Goal: Information Seeking & Learning: Learn about a topic

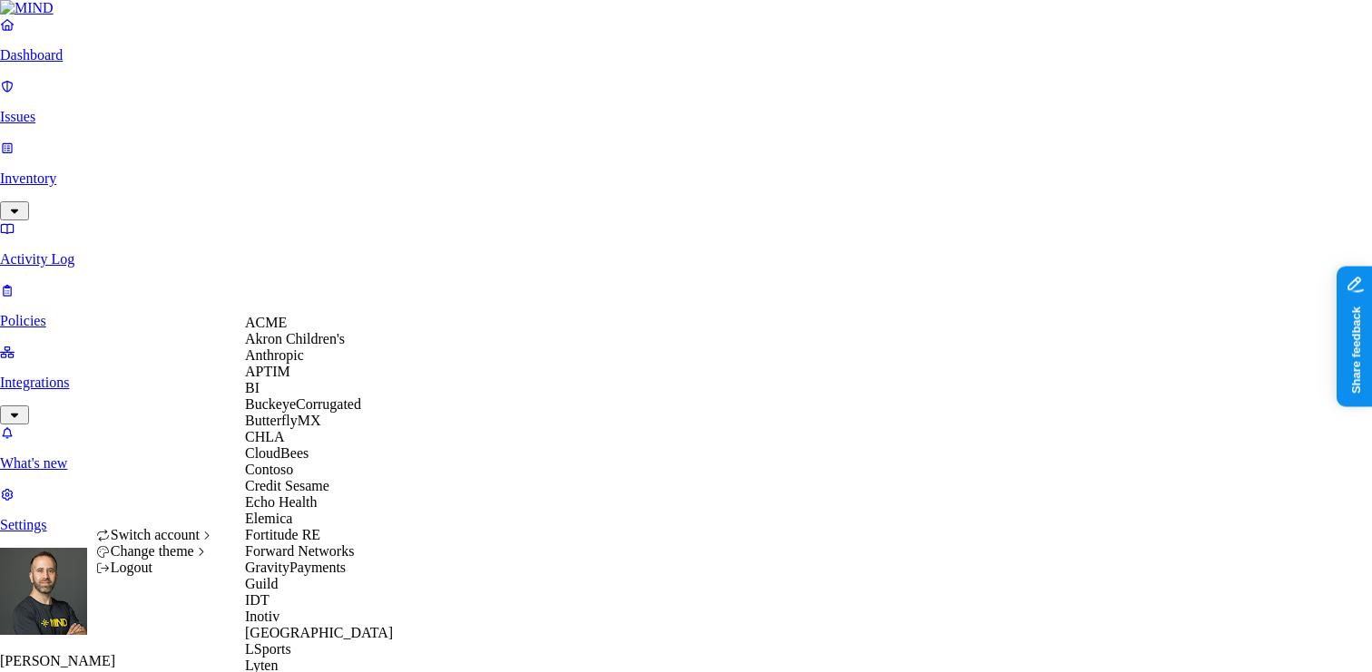
click at [292, 331] on div "ACME" at bounding box center [333, 323] width 176 height 16
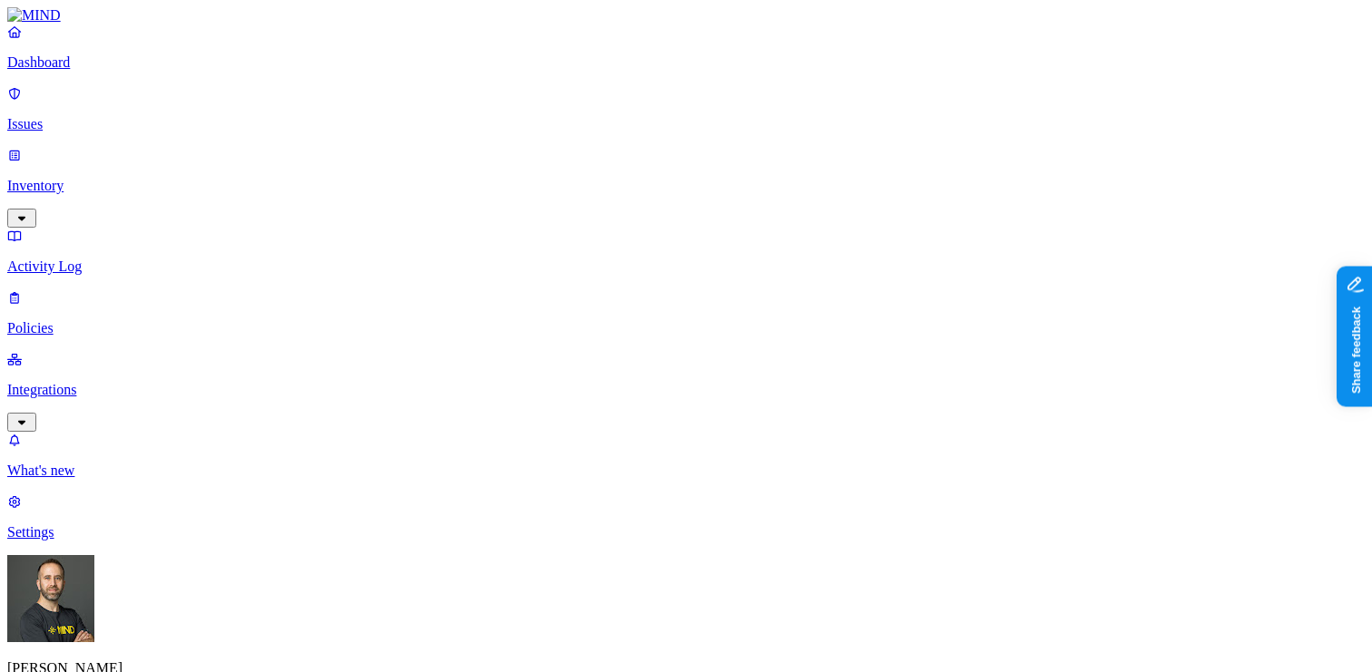
click at [94, 382] on p "Integrations" at bounding box center [686, 390] width 1358 height 16
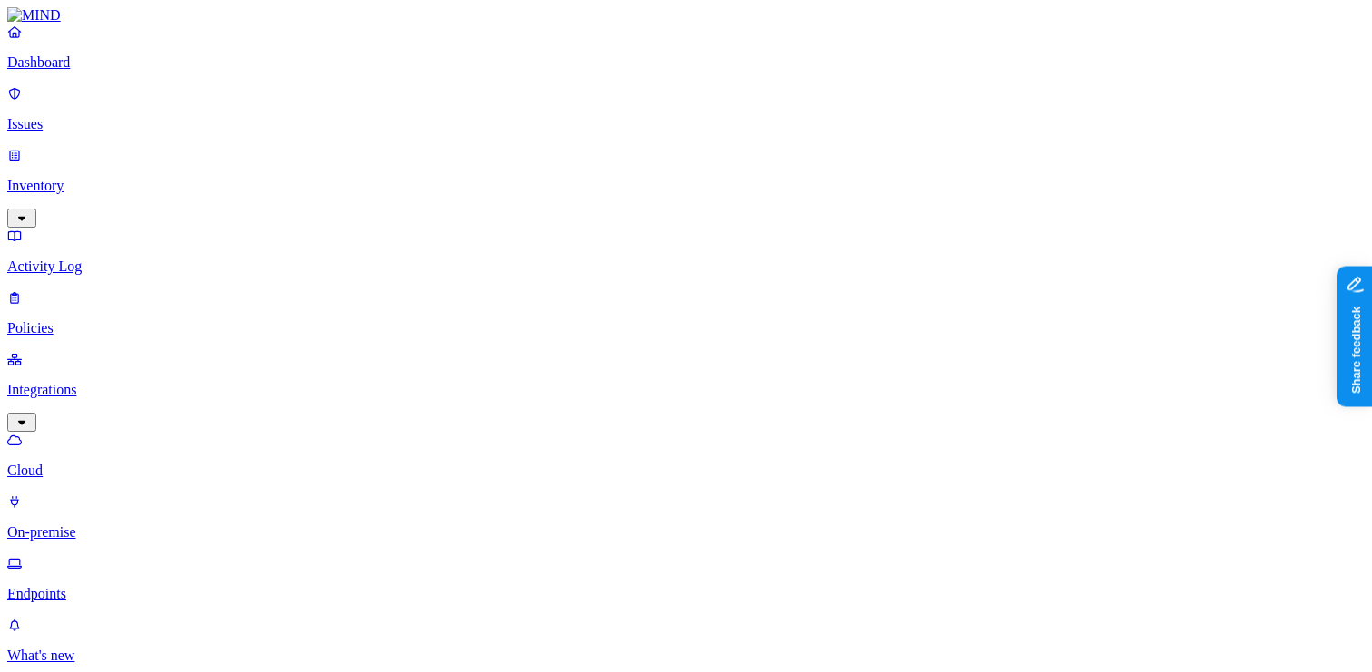
click at [77, 586] on p "Endpoints" at bounding box center [686, 594] width 1358 height 16
click at [99, 178] on p "Inventory" at bounding box center [686, 186] width 1358 height 16
click at [93, 320] on p "Users" at bounding box center [686, 328] width 1358 height 16
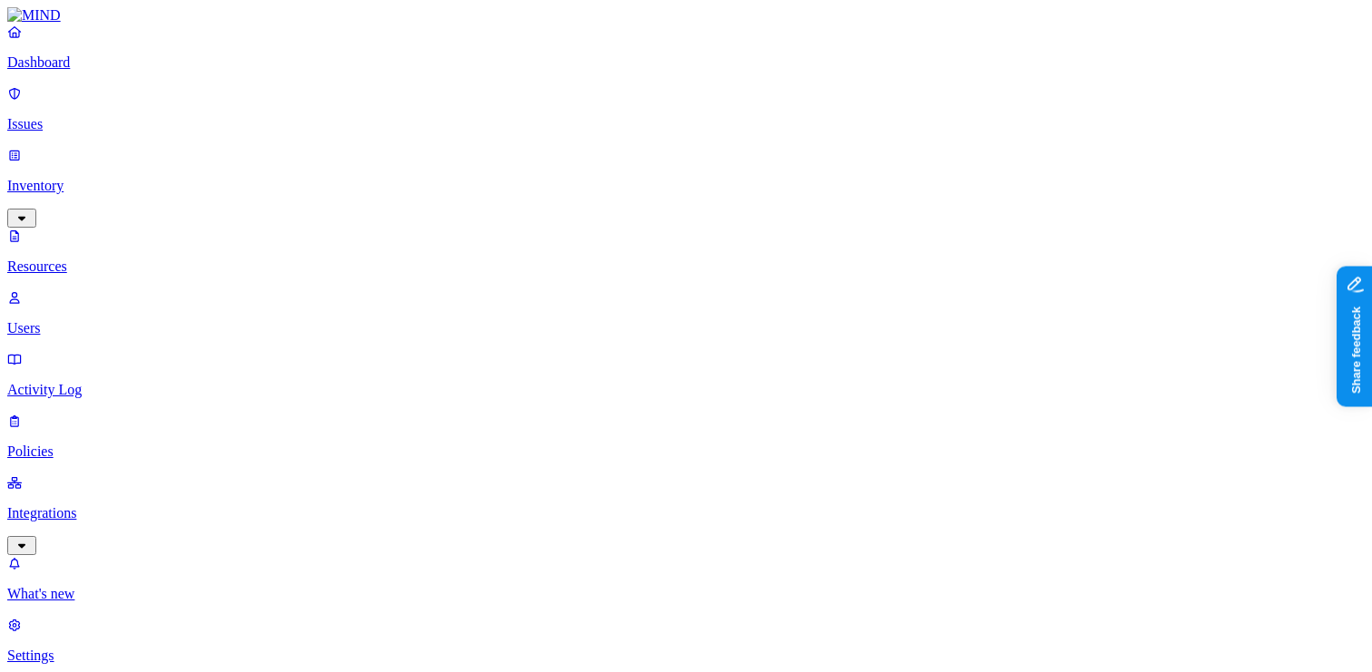
scroll to position [362, 0]
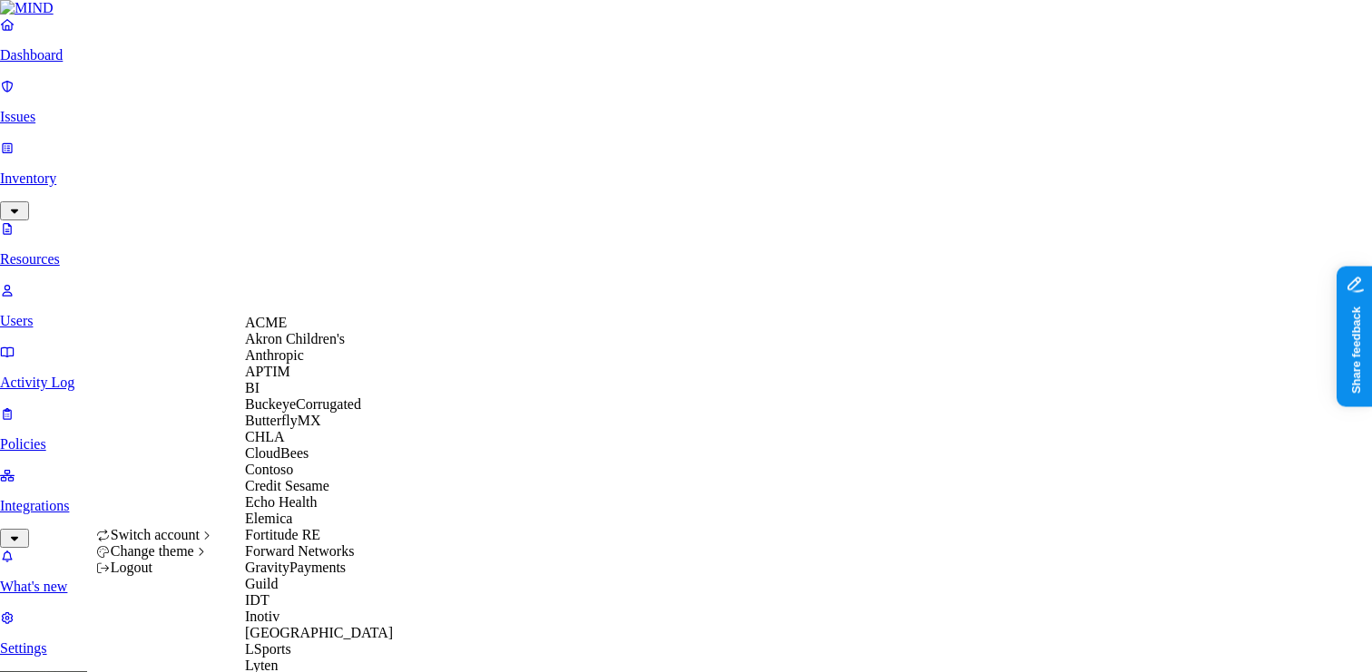
click at [343, 380] on div "APTIM" at bounding box center [333, 372] width 176 height 16
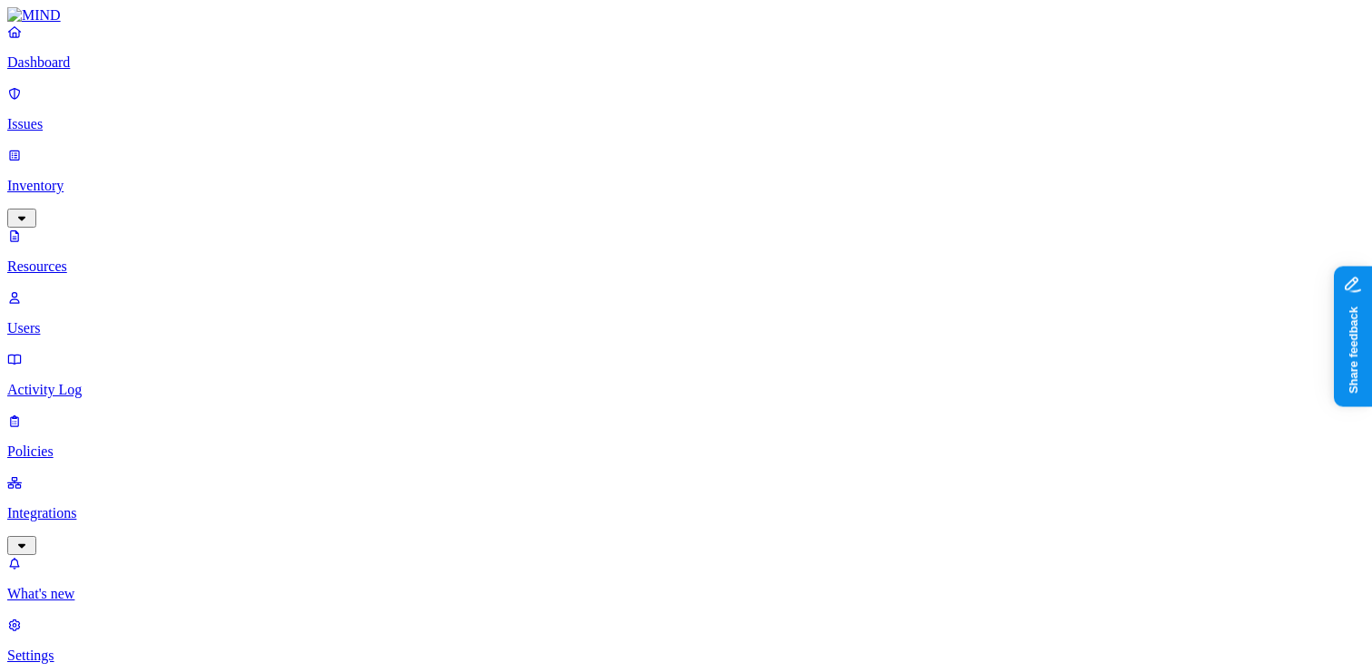
click at [132, 71] on p "Dashboard" at bounding box center [686, 62] width 1358 height 16
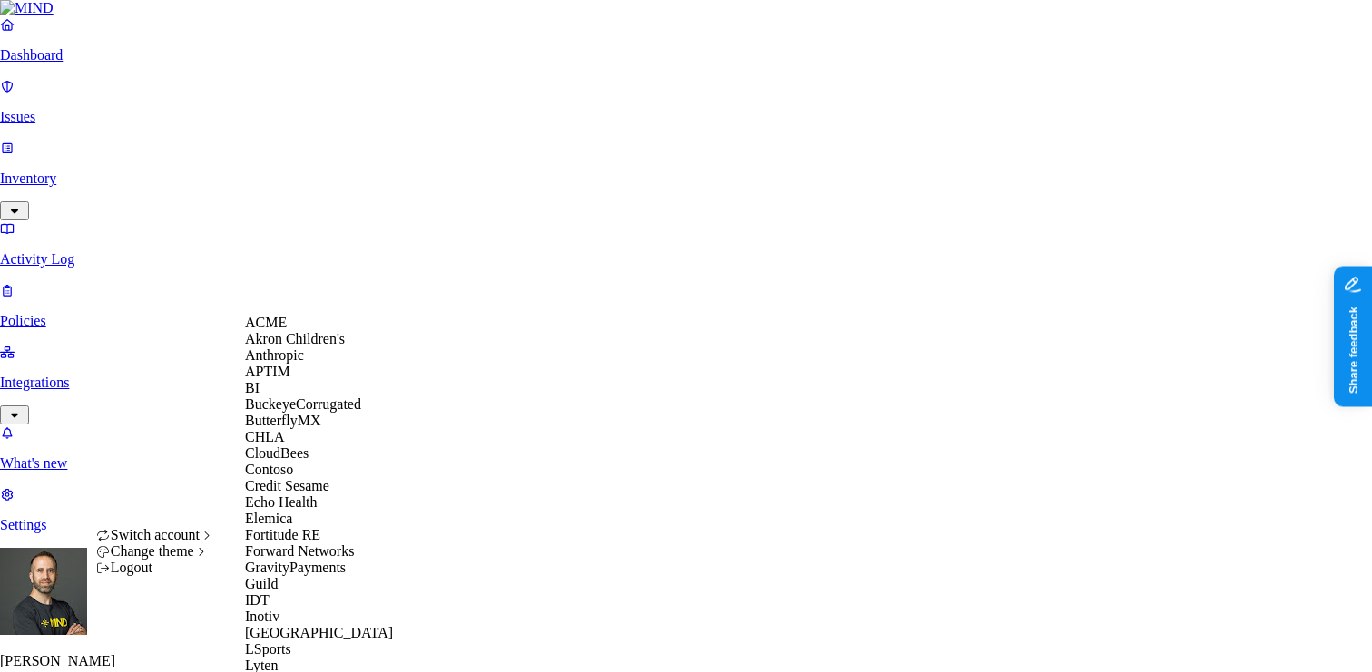
scroll to position [998, 0]
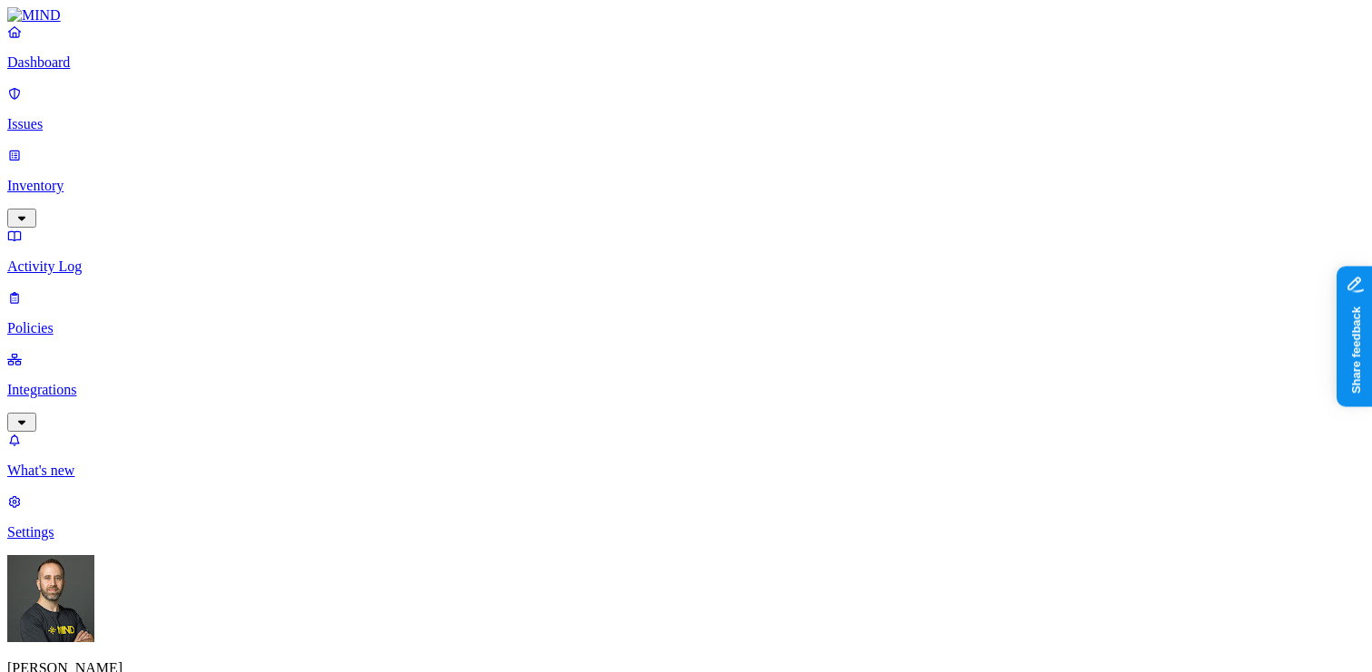
click at [123, 178] on p "Inventory" at bounding box center [686, 186] width 1358 height 16
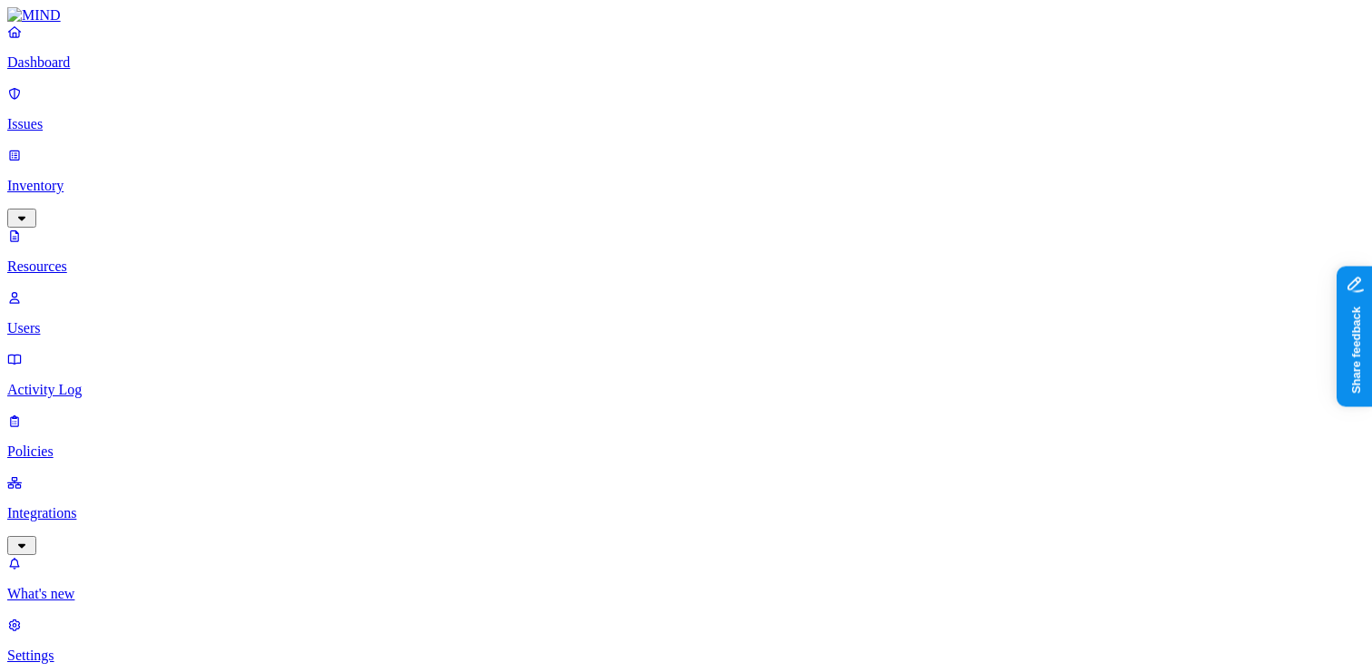
click at [112, 320] on p "Users" at bounding box center [686, 328] width 1358 height 16
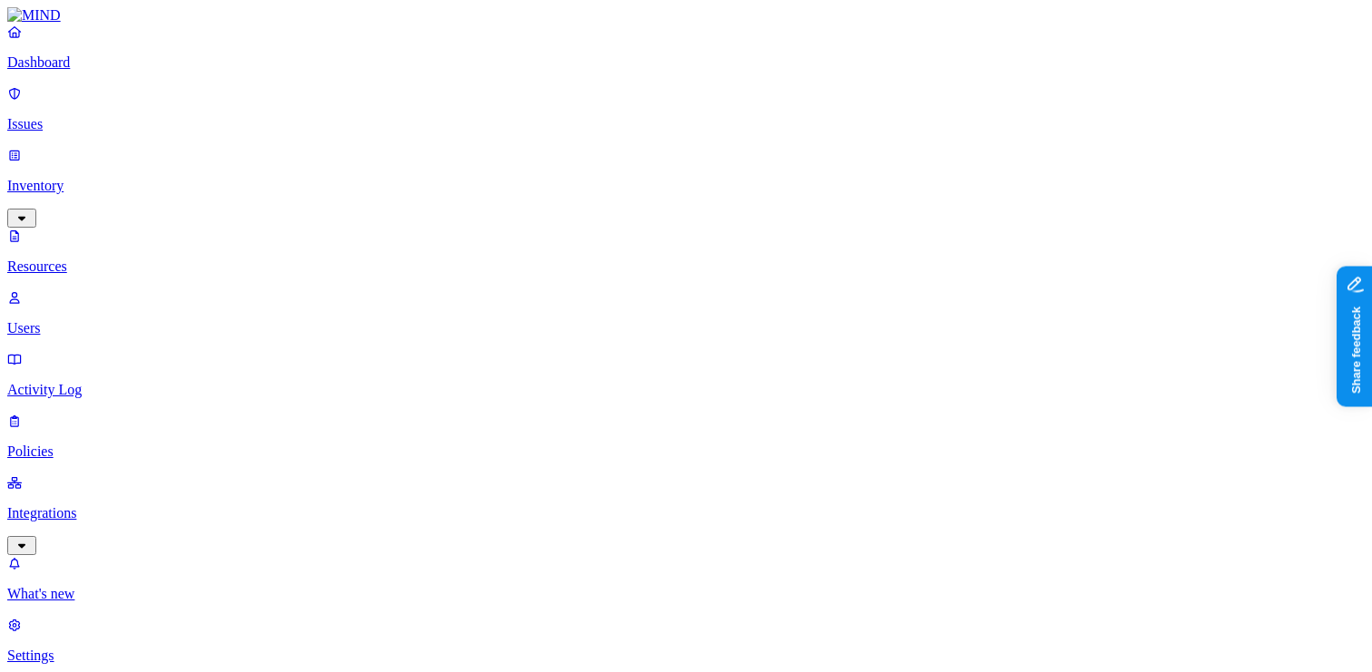
click at [808, 118] on div "Flagged users" at bounding box center [808, 131] width 0 height 49
click at [111, 71] on p "Dashboard" at bounding box center [686, 62] width 1358 height 16
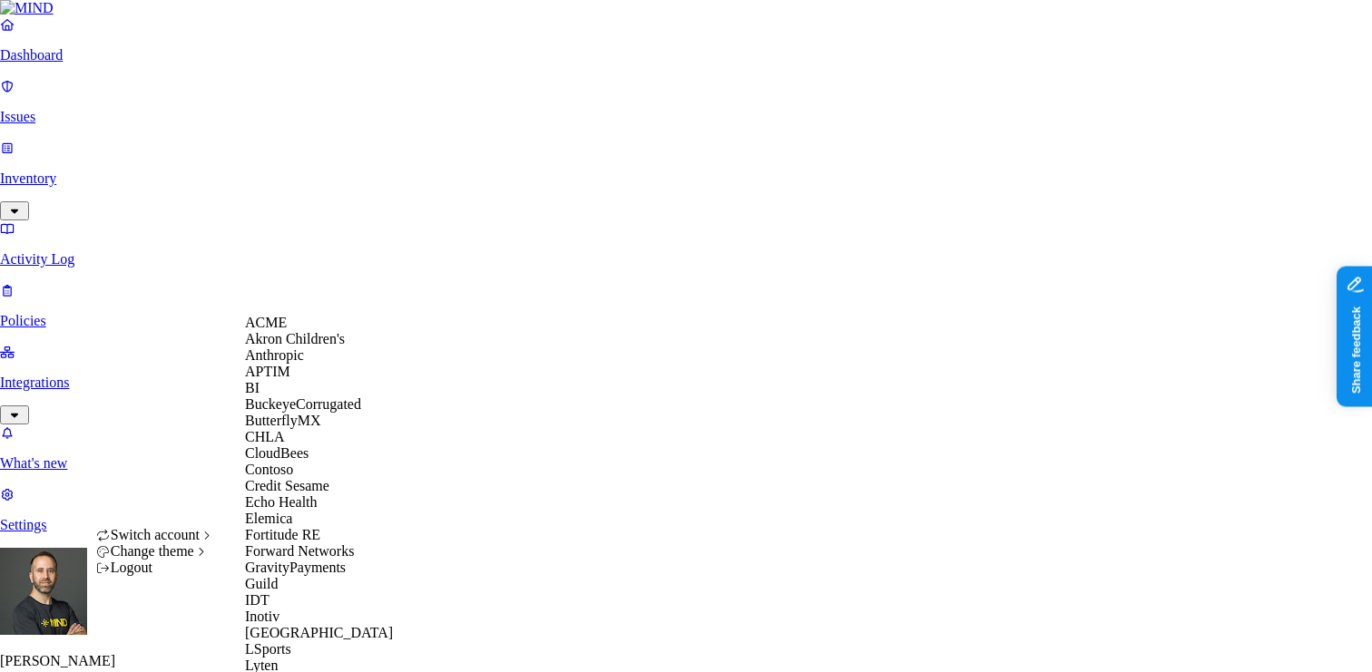
scroll to position [998, 0]
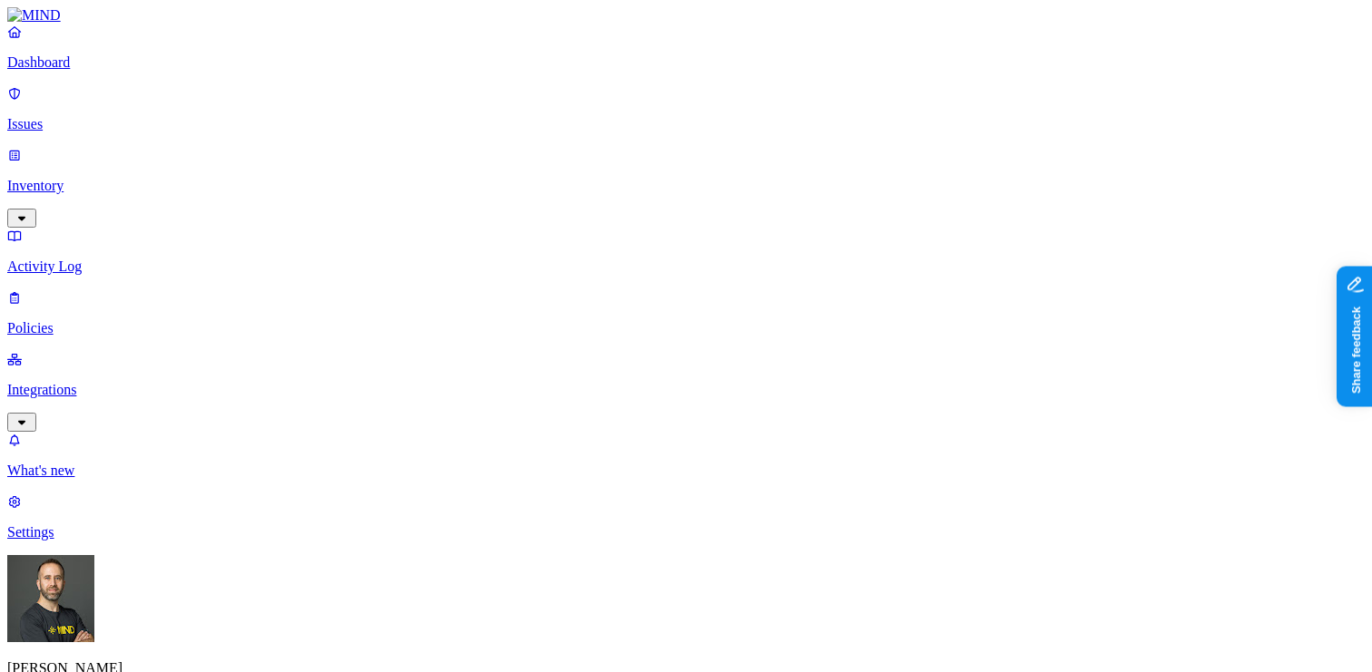
click at [113, 157] on link "Inventory" at bounding box center [686, 186] width 1358 height 78
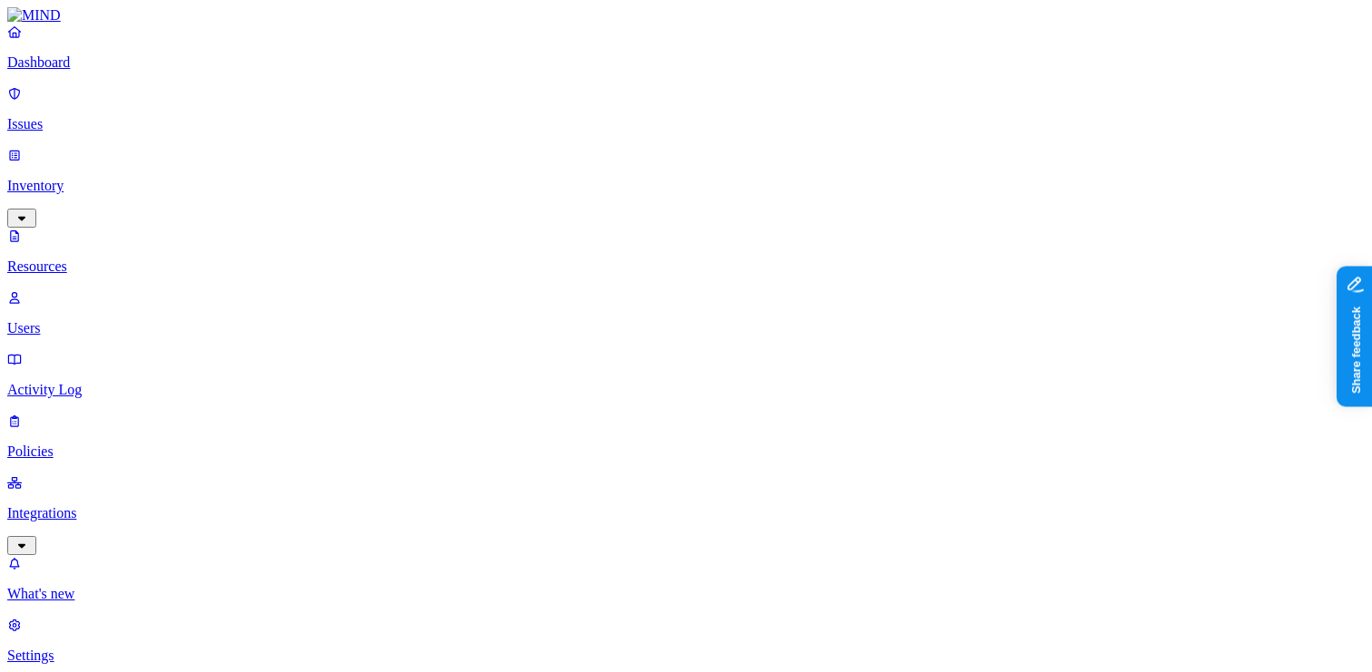
click at [108, 320] on p "Users" at bounding box center [686, 328] width 1358 height 16
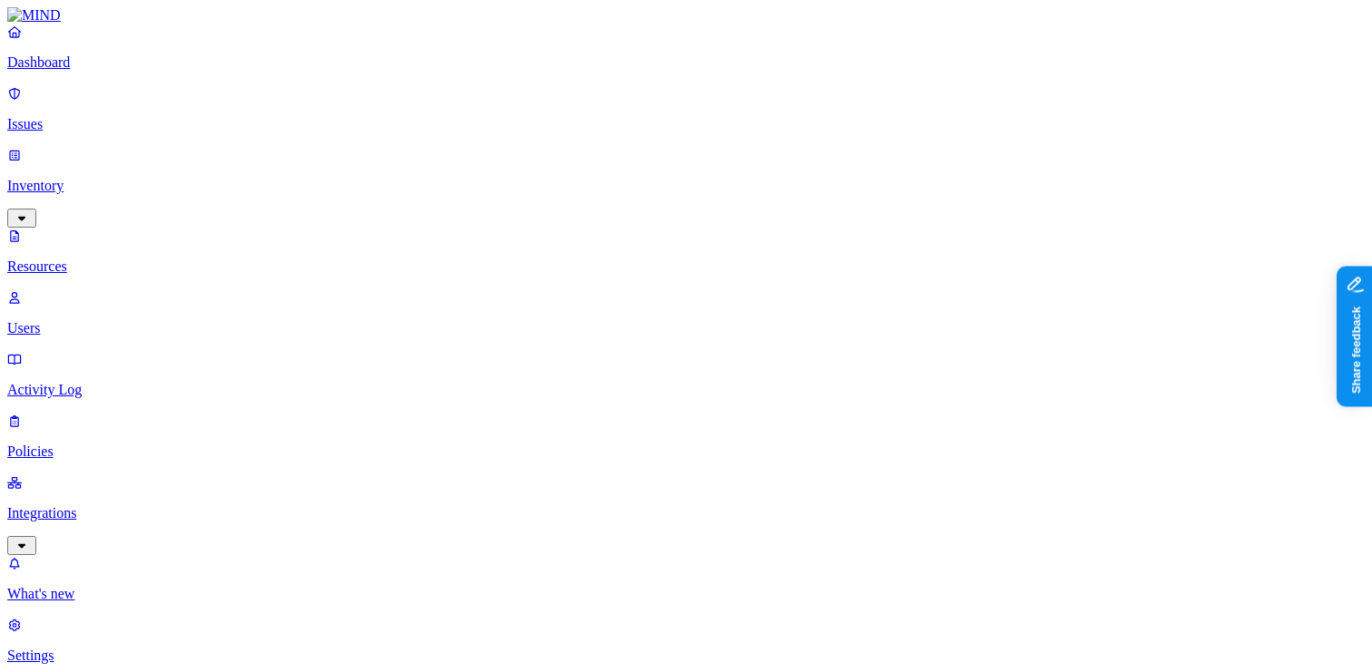
click at [96, 71] on p "Dashboard" at bounding box center [686, 62] width 1358 height 16
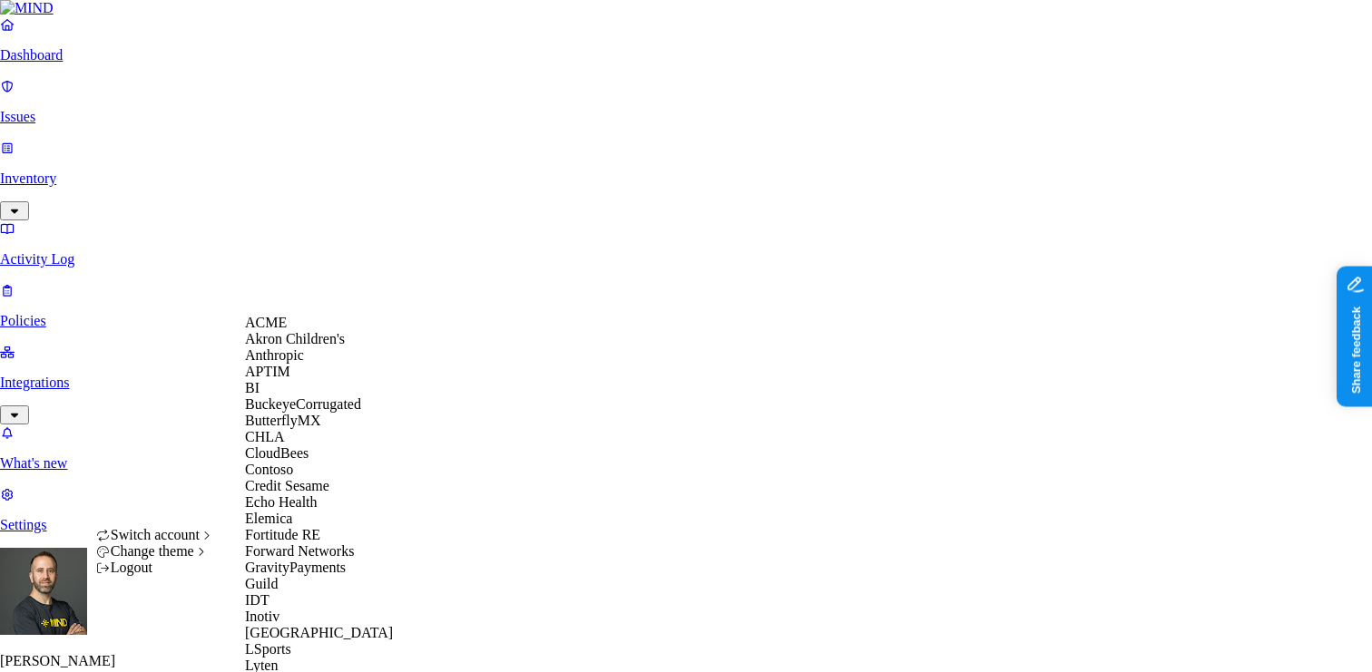
scroll to position [123, 0]
click at [323, 462] on div "CloudBees" at bounding box center [333, 454] width 176 height 16
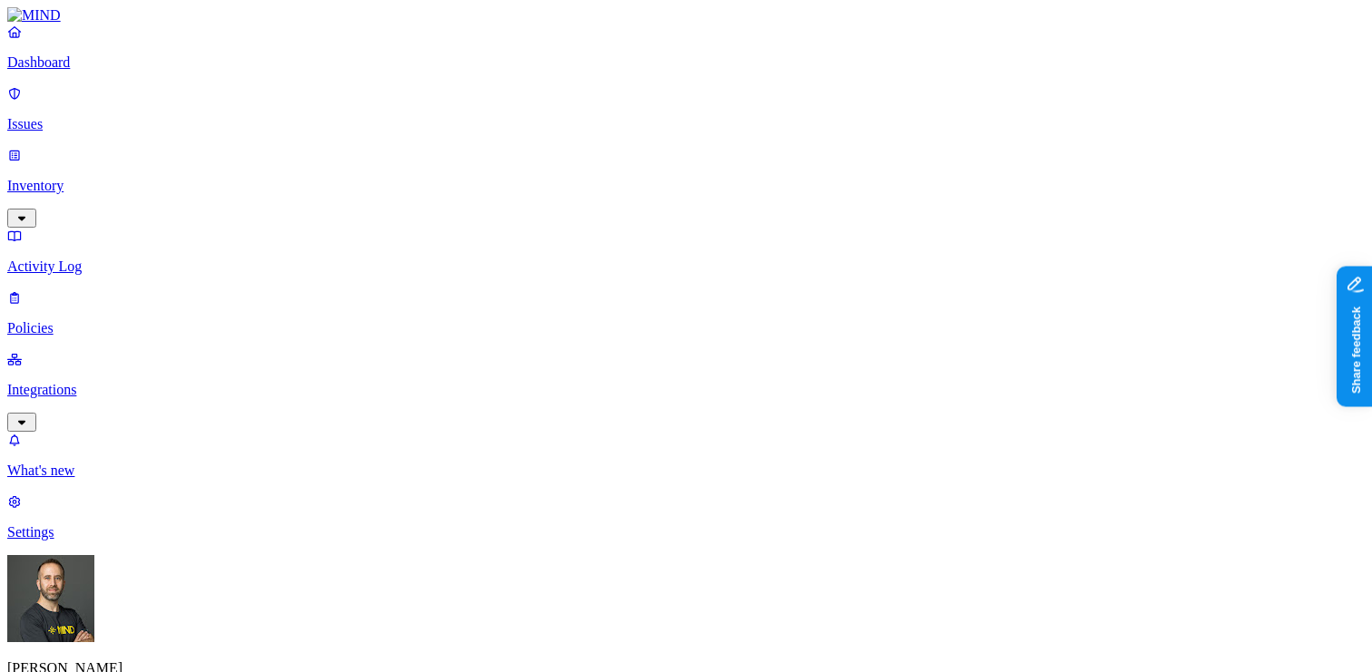
click at [93, 178] on p "Inventory" at bounding box center [686, 186] width 1358 height 16
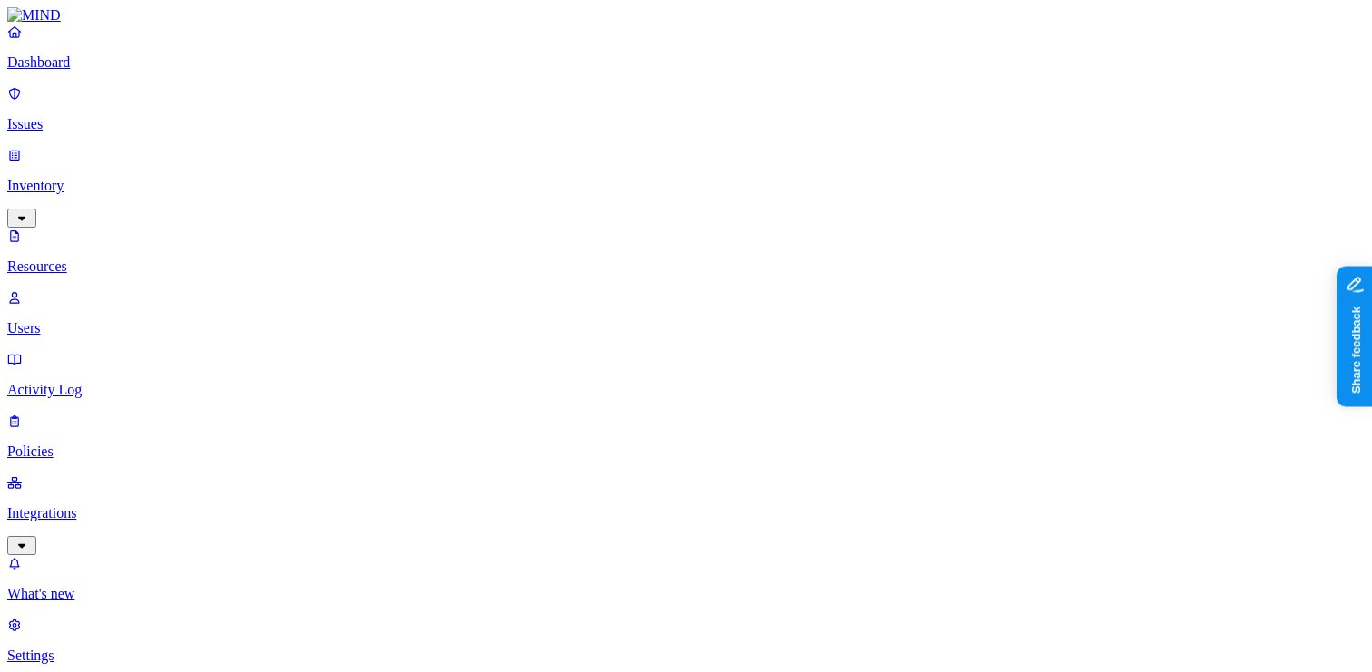
click at [83, 320] on p "Users" at bounding box center [686, 328] width 1358 height 16
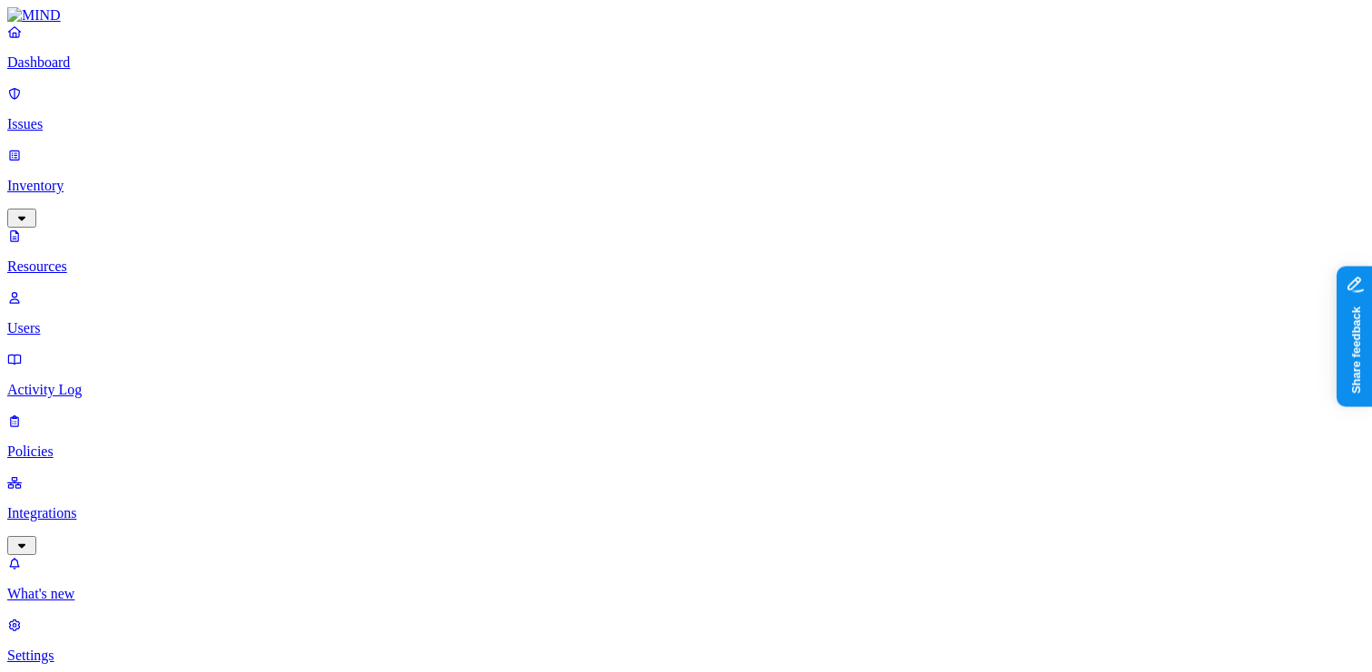
scroll to position [305, 0]
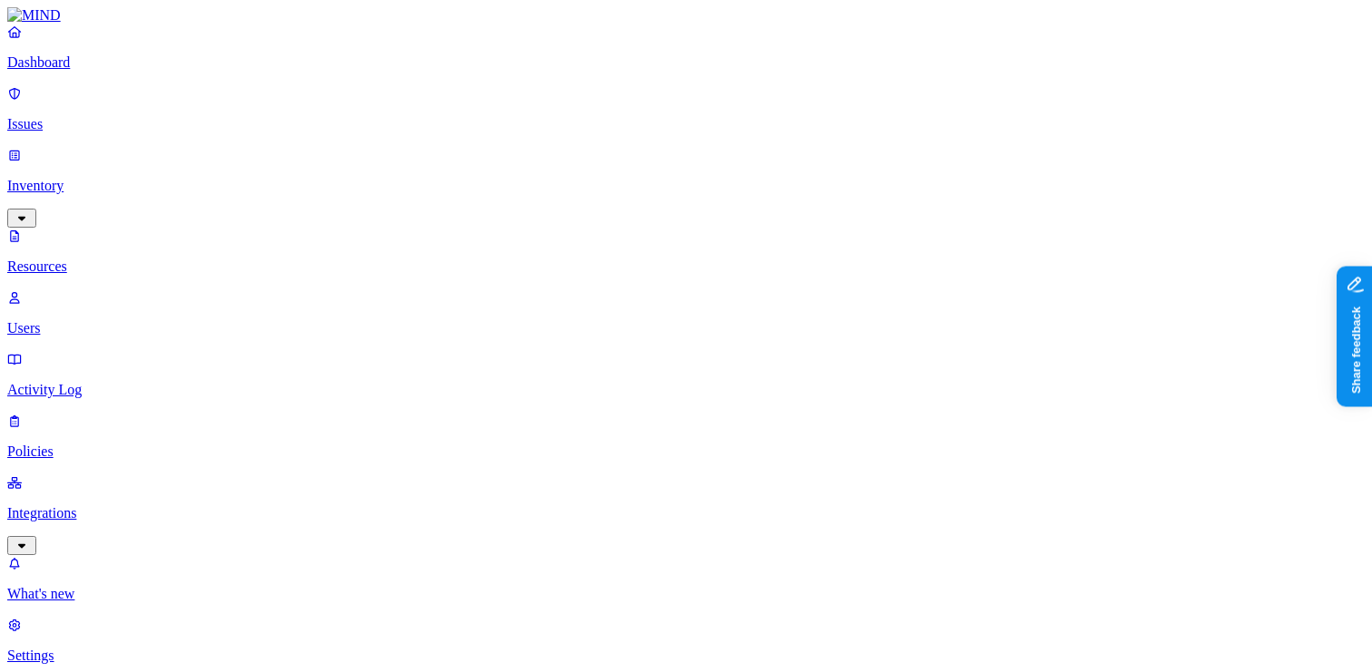
click at [85, 71] on p "Dashboard" at bounding box center [686, 62] width 1358 height 16
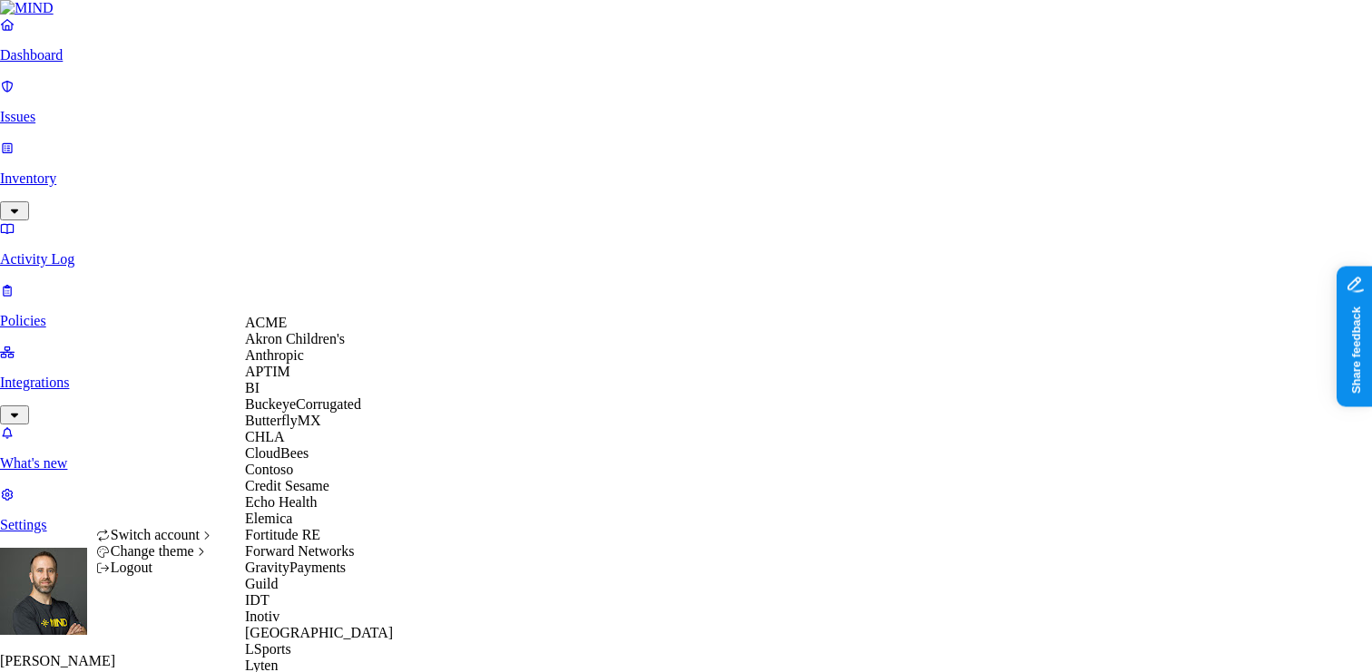
click at [307, 331] on div "ACME" at bounding box center [333, 323] width 176 height 16
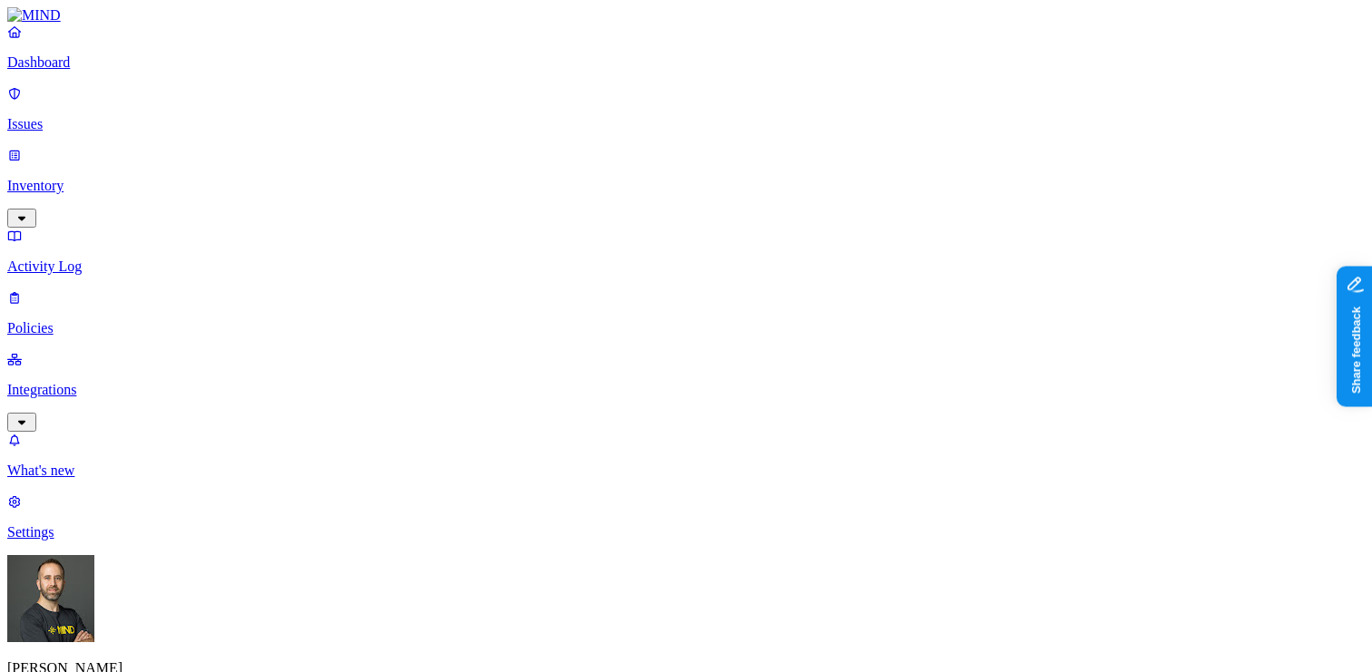
click at [106, 122] on link "Issues" at bounding box center [686, 108] width 1358 height 47
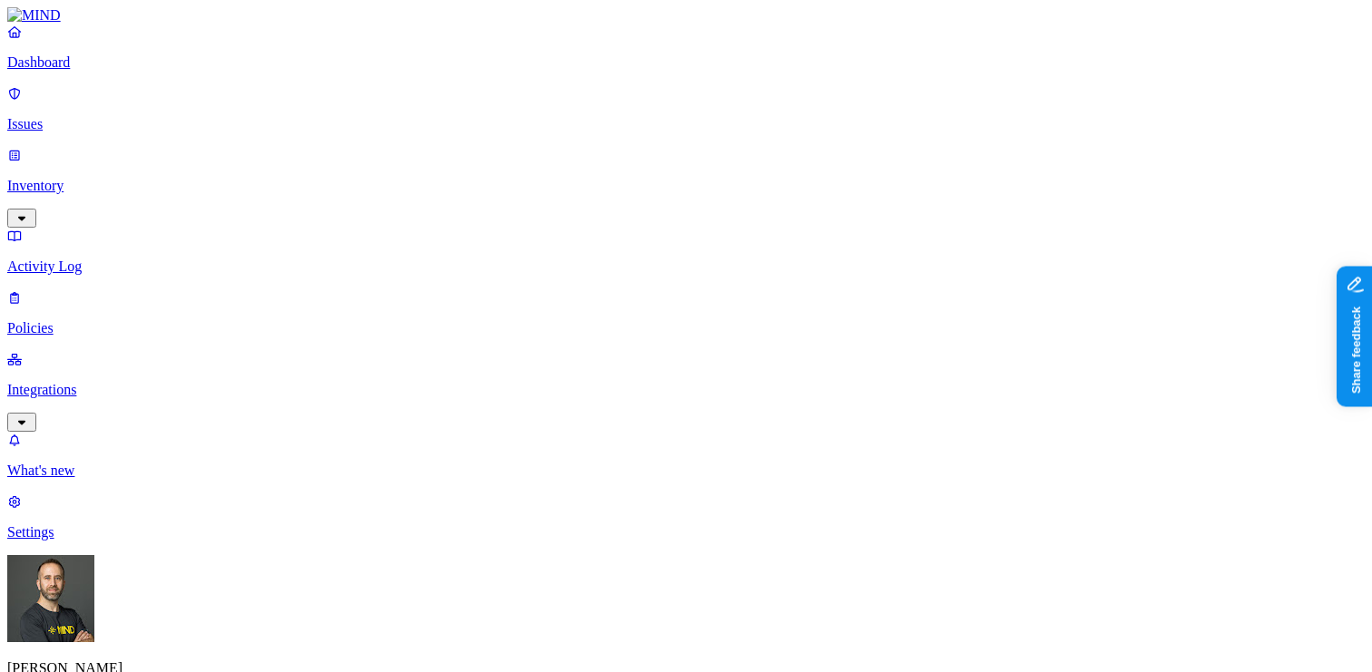
click at [794, 417] on button "button" at bounding box center [801, 419] width 15 height 5
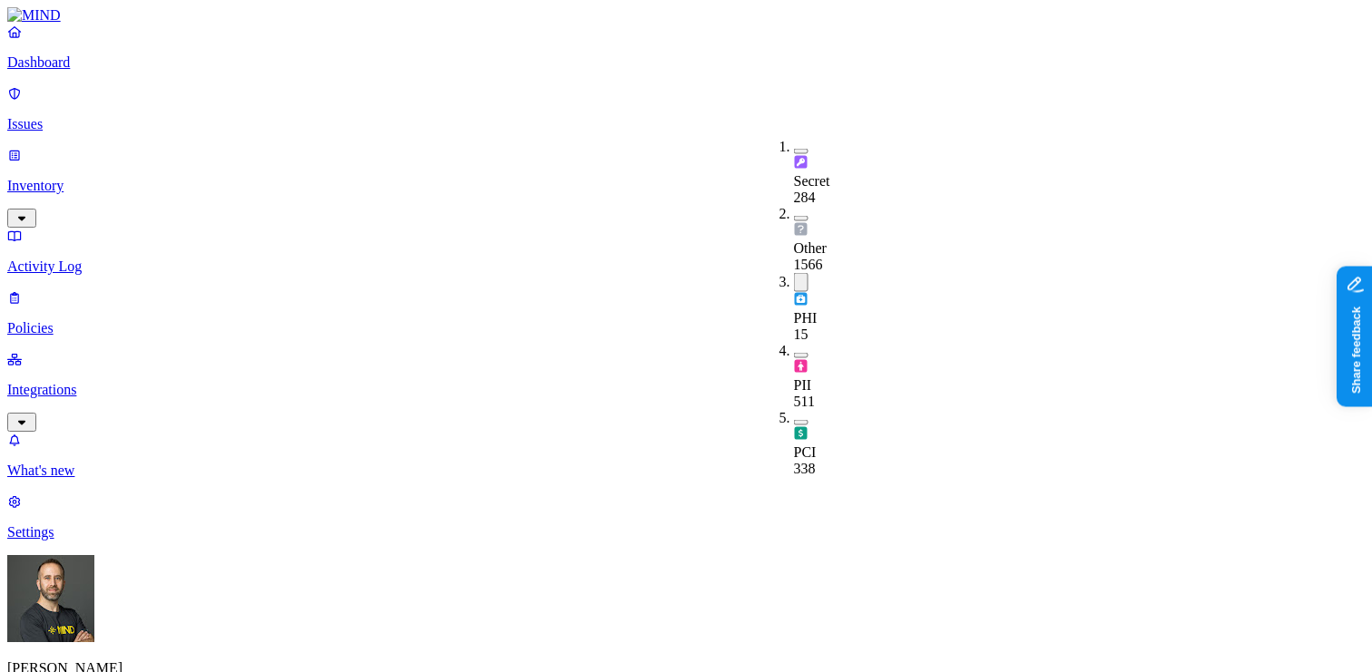
click at [794, 273] on button "button" at bounding box center [801, 282] width 15 height 19
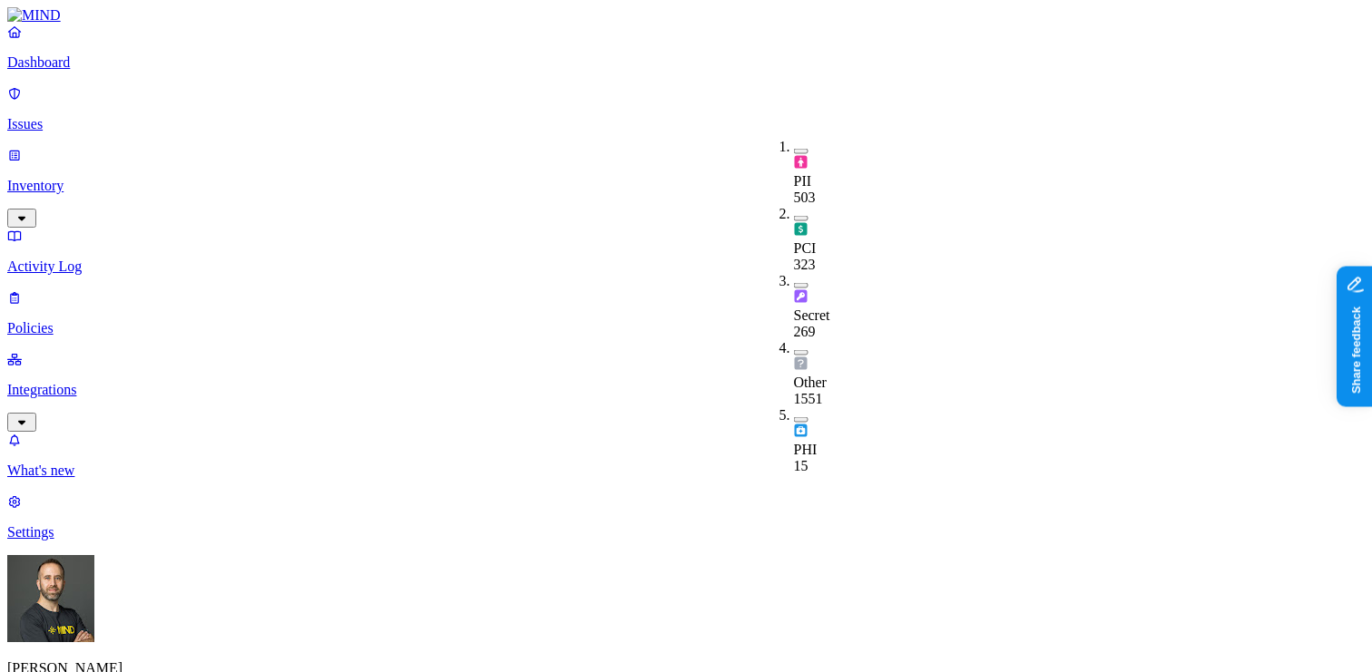
click at [794, 417] on button "button" at bounding box center [801, 419] width 15 height 5
click at [794, 407] on button "button" at bounding box center [801, 416] width 15 height 19
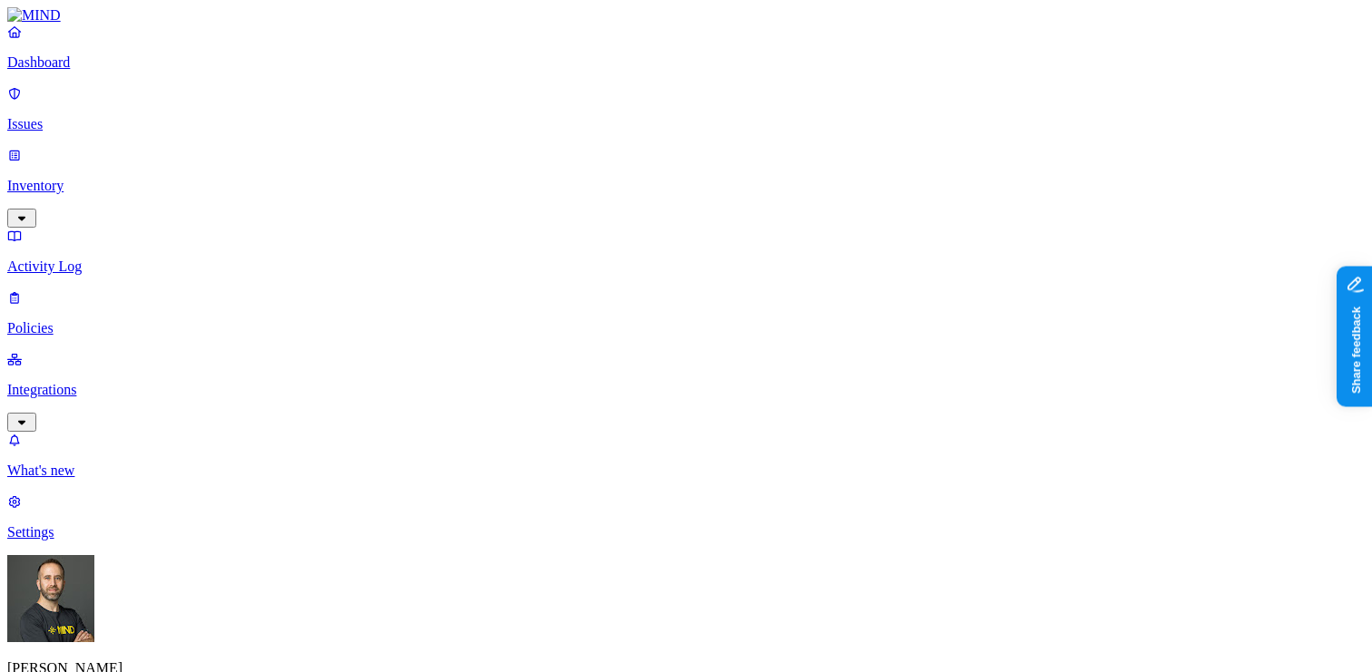
click at [1044, 149] on button "button" at bounding box center [1051, 151] width 15 height 5
drag, startPoint x: 1028, startPoint y: 150, endPoint x: 1015, endPoint y: 128, distance: 25.2
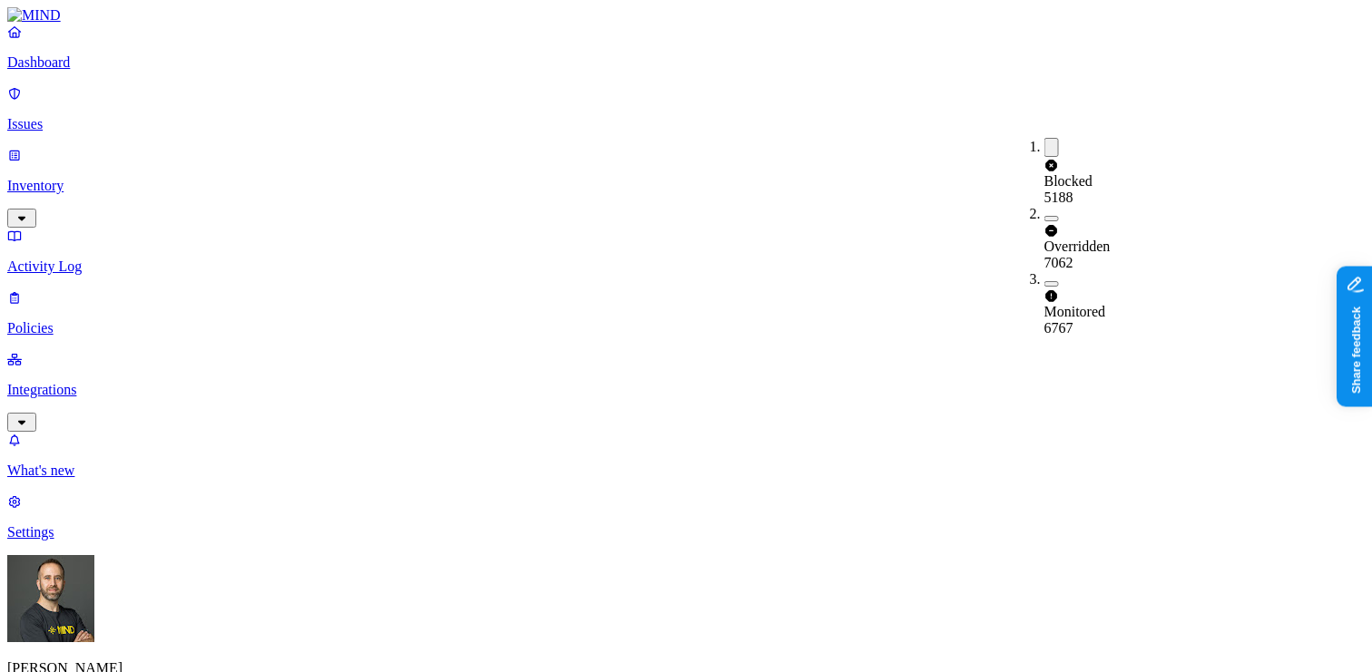
click at [1044, 150] on div "Blocked" at bounding box center [1044, 164] width 0 height 52
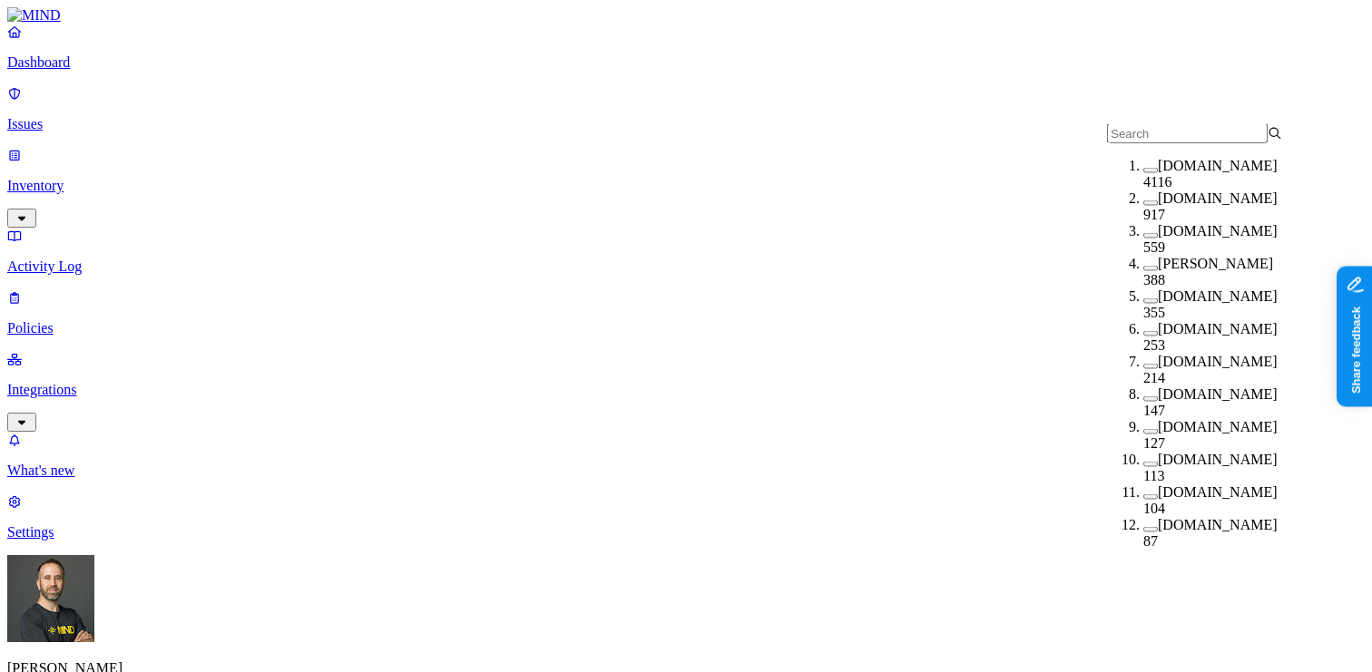
click at [1143, 173] on button "button" at bounding box center [1150, 170] width 15 height 5
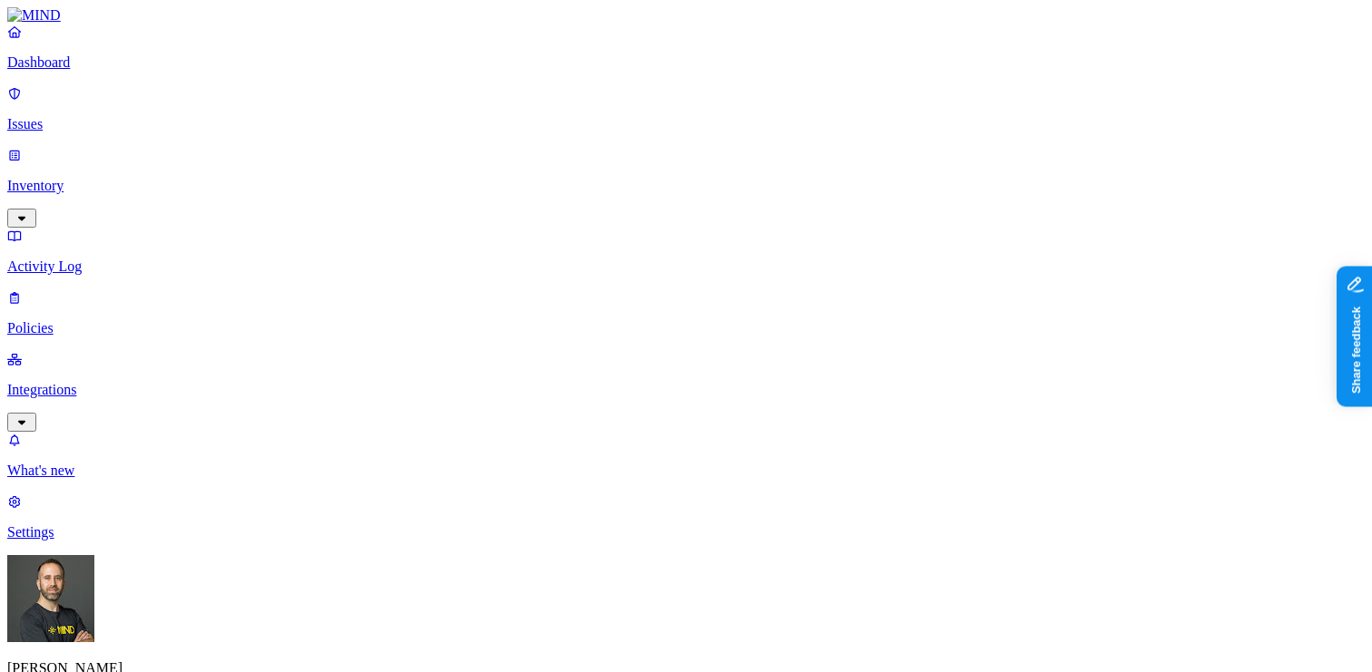
click at [117, 178] on p "Inventory" at bounding box center [686, 186] width 1358 height 16
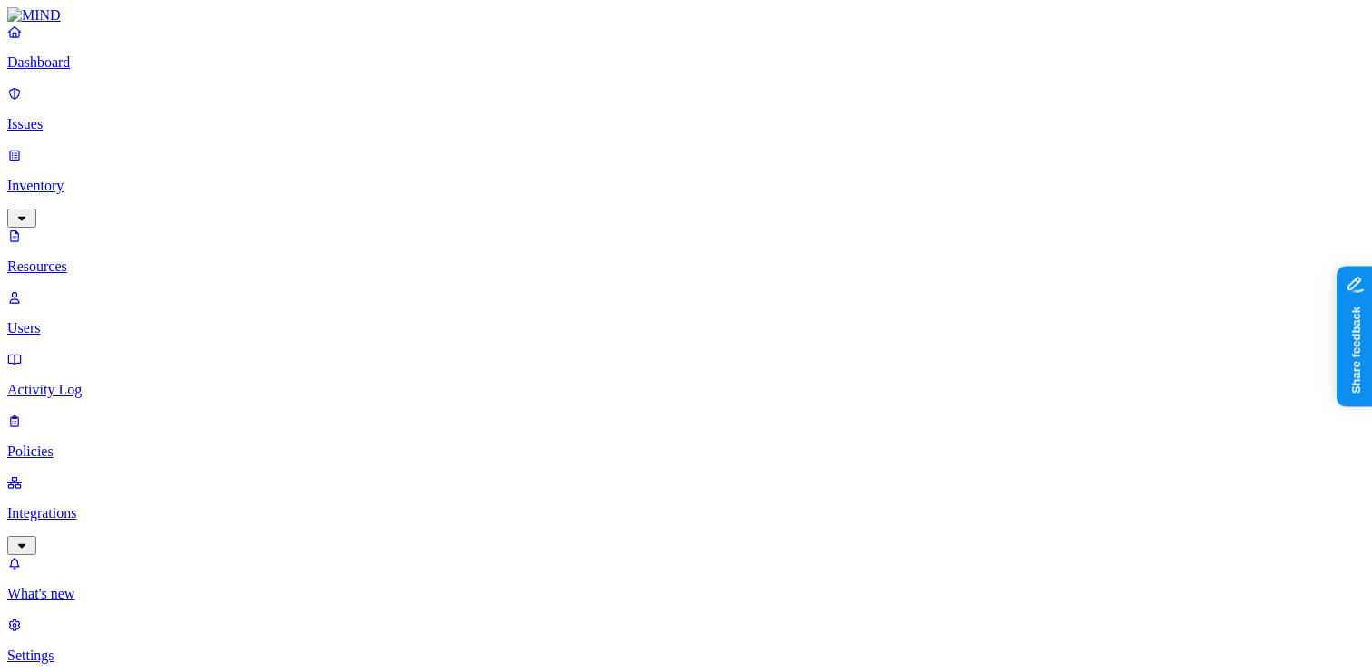
click at [100, 116] on p "Issues" at bounding box center [686, 124] width 1358 height 16
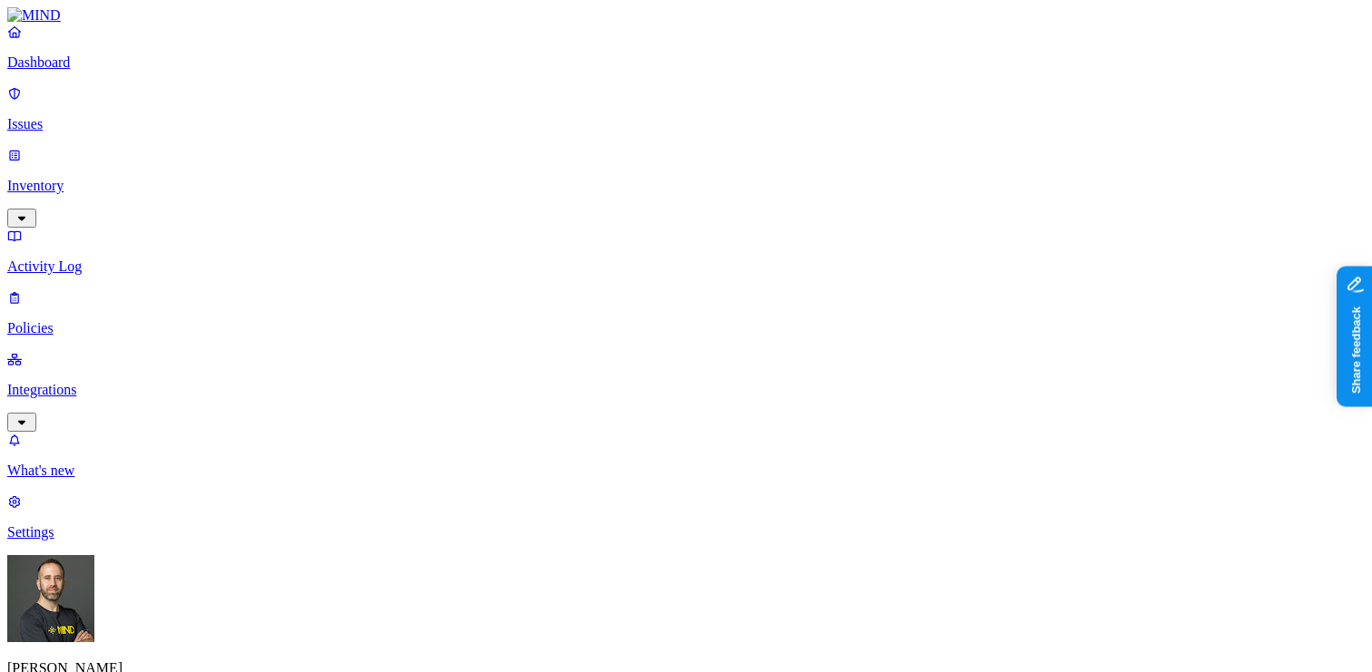
click at [99, 71] on p "Dashboard" at bounding box center [686, 62] width 1358 height 16
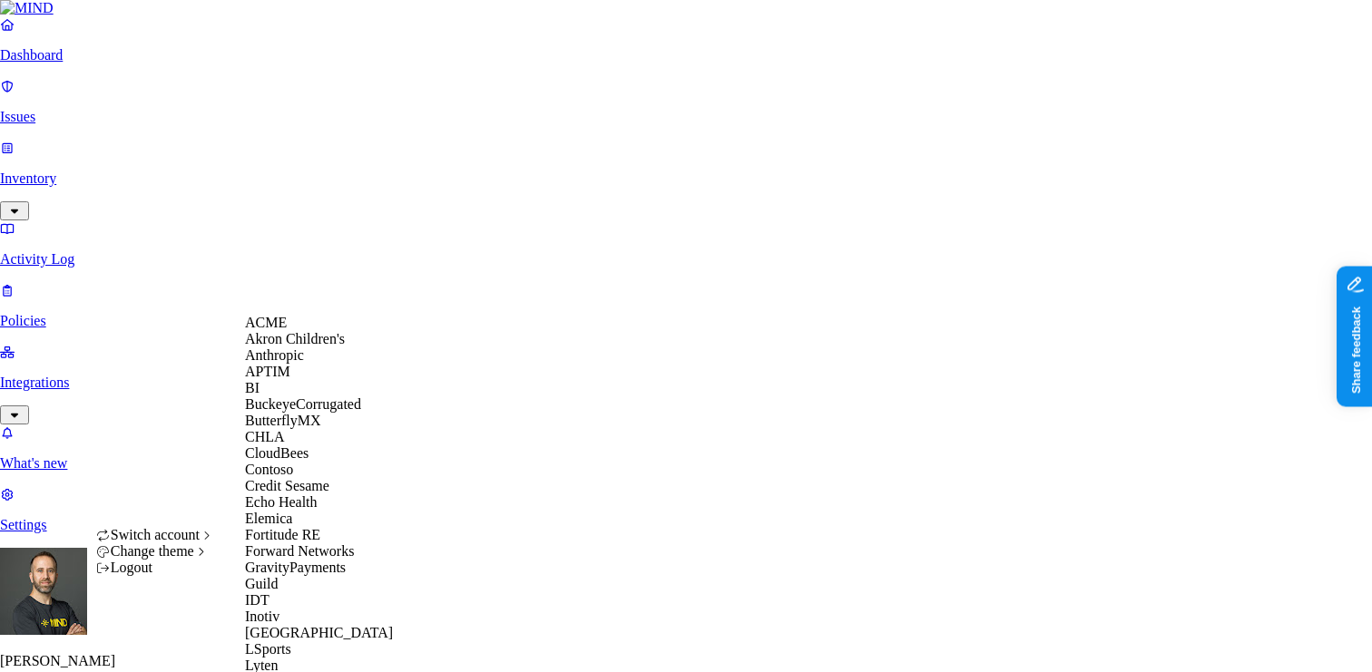
scroll to position [4, 0]
click at [287, 330] on span "ACME" at bounding box center [266, 322] width 42 height 15
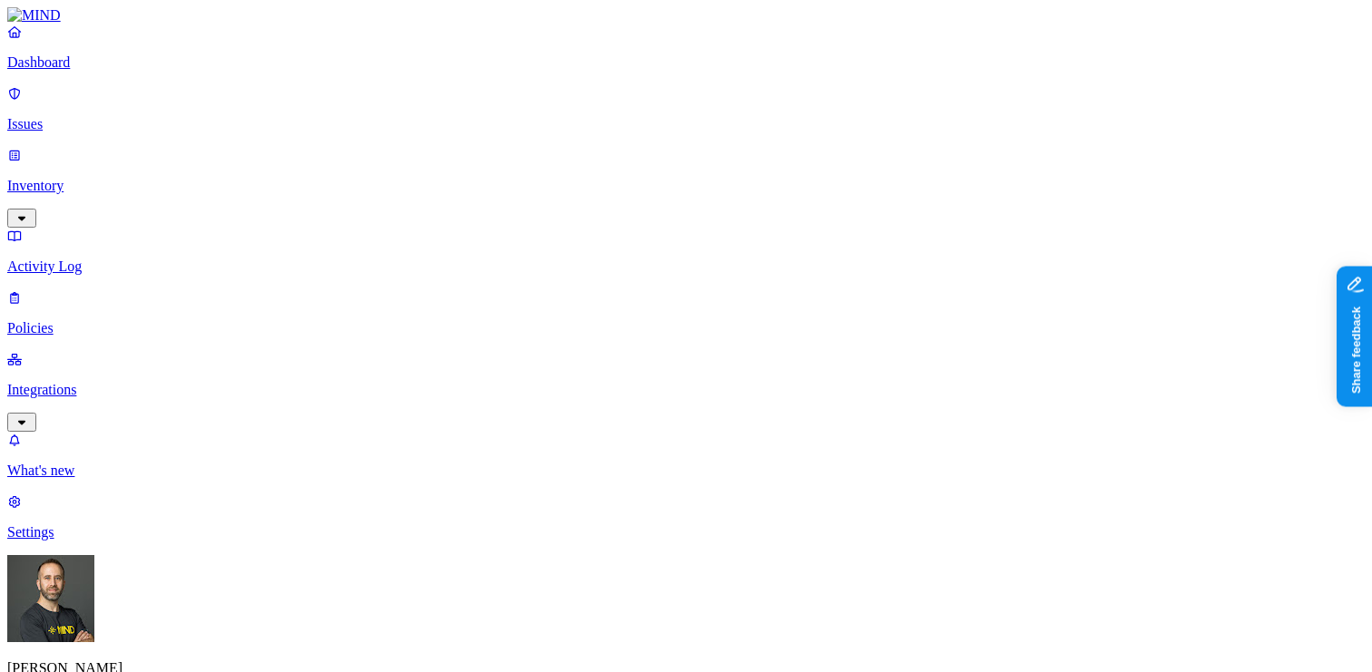
click at [84, 116] on p "Issues" at bounding box center [686, 124] width 1358 height 16
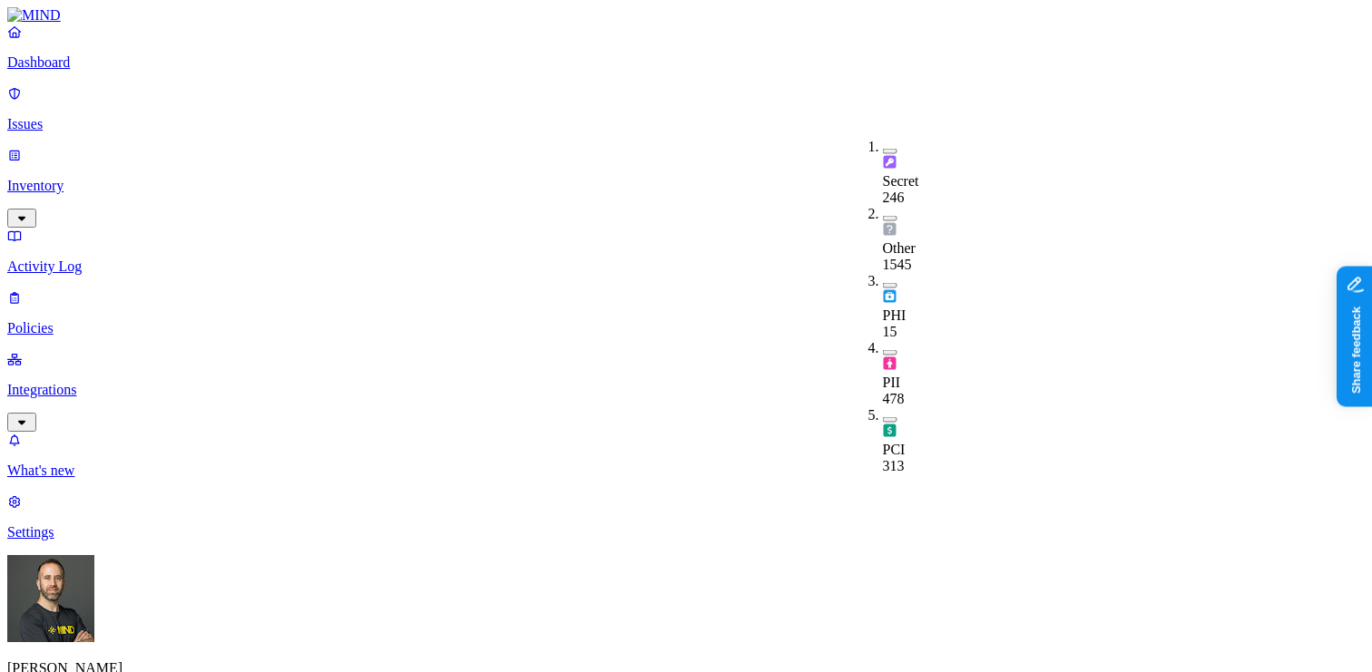
click at [883, 283] on button "button" at bounding box center [890, 285] width 15 height 5
click at [883, 353] on button "button" at bounding box center [890, 355] width 15 height 5
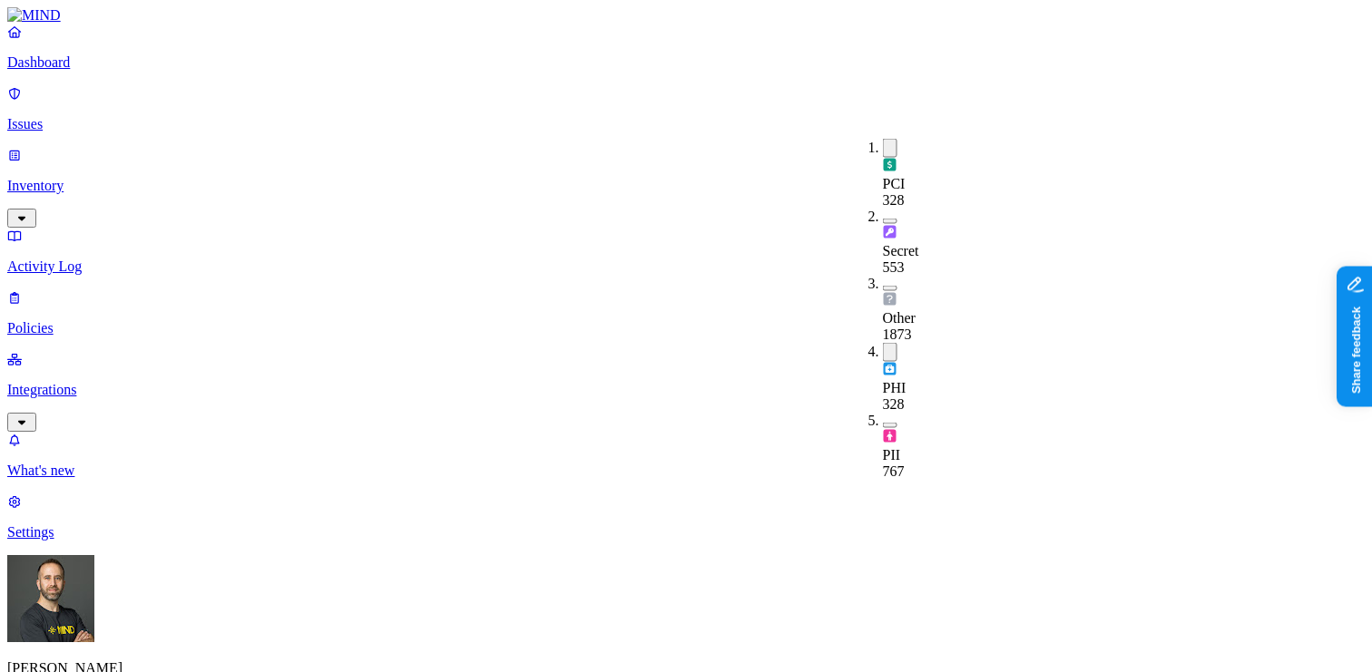
click at [883, 145] on button "button" at bounding box center [890, 148] width 15 height 19
click at [883, 206] on button "button" at bounding box center [890, 215] width 15 height 19
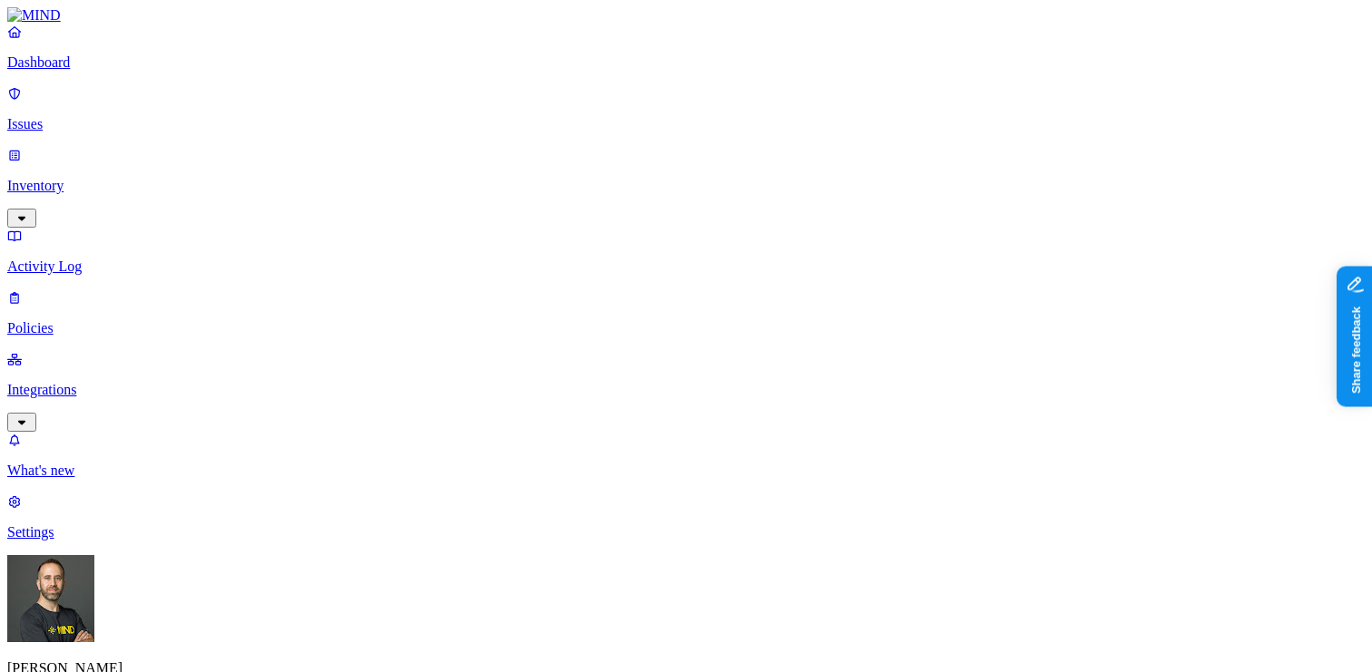
click at [883, 216] on button "button" at bounding box center [890, 218] width 15 height 5
click at [883, 273] on button "button" at bounding box center [890, 282] width 15 height 19
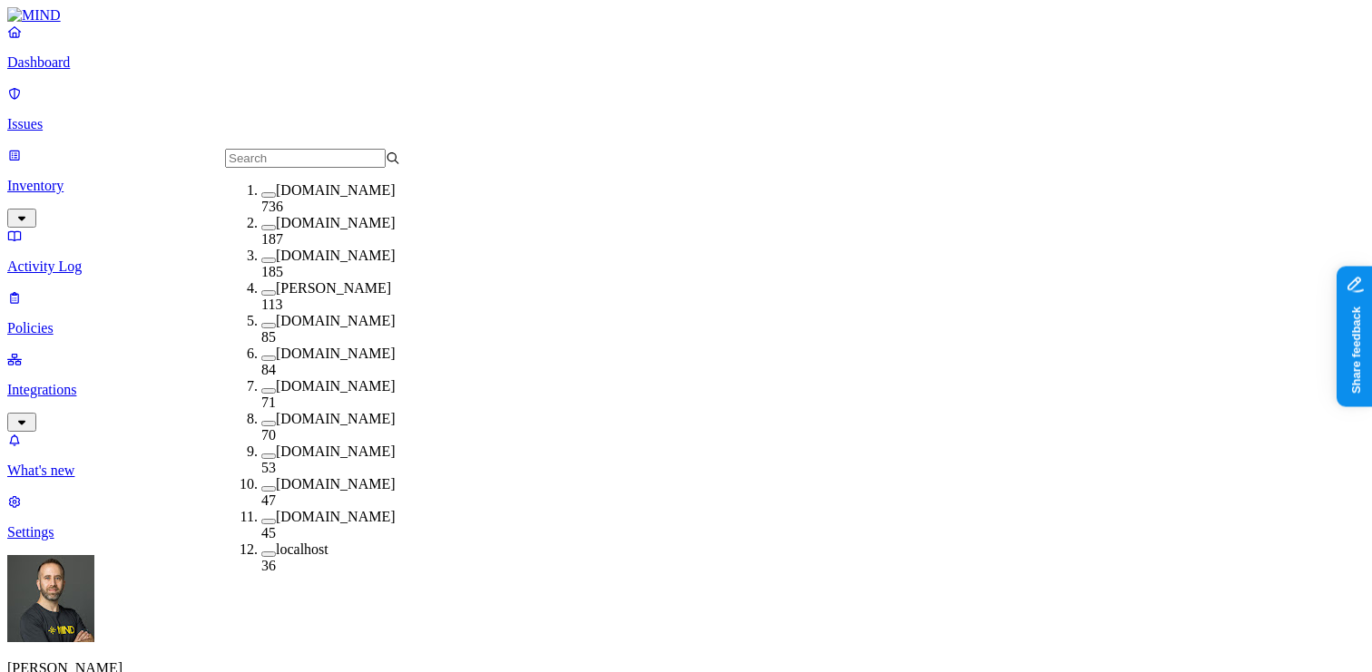
click at [261, 263] on button "button" at bounding box center [268, 260] width 15 height 5
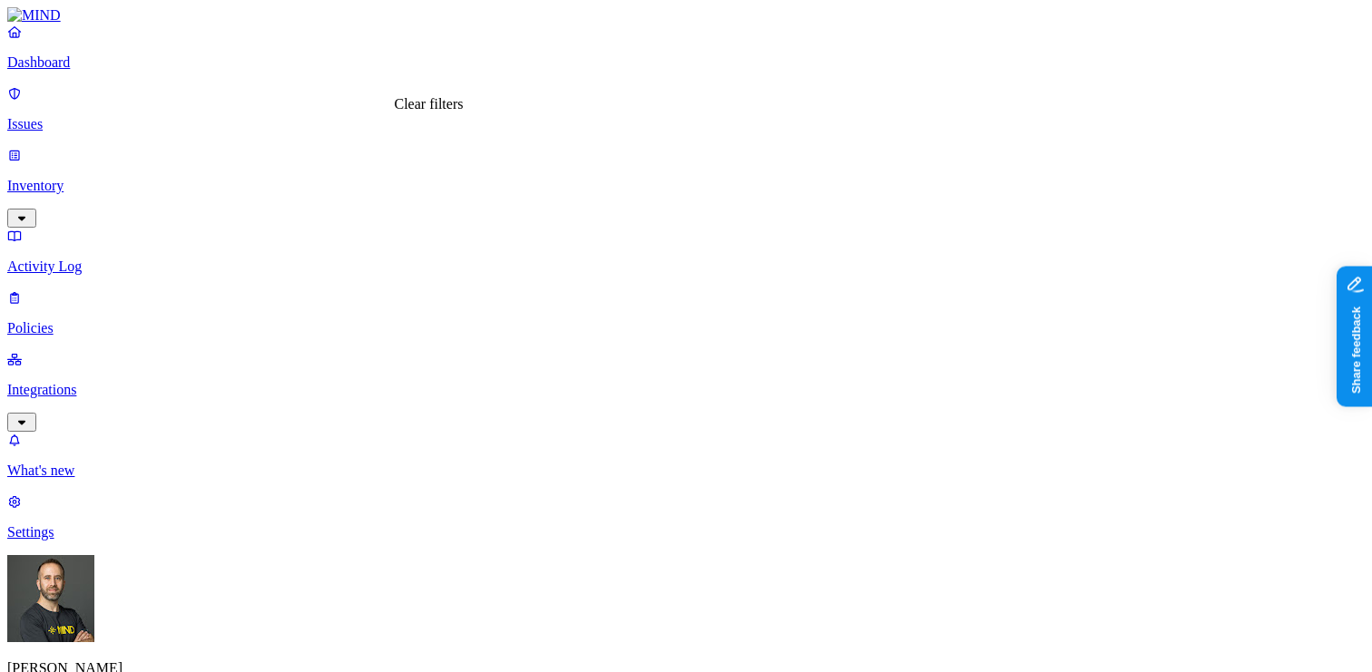
type input "not"
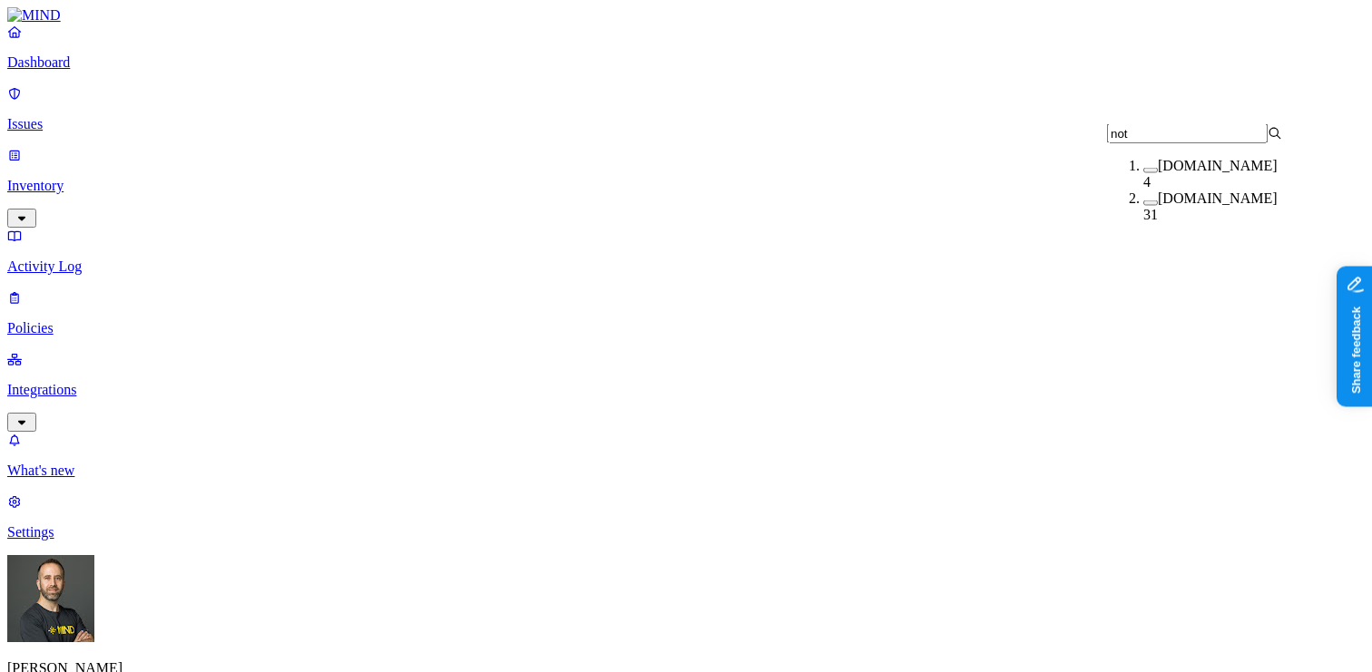
click at [1143, 206] on button "button" at bounding box center [1150, 203] width 15 height 5
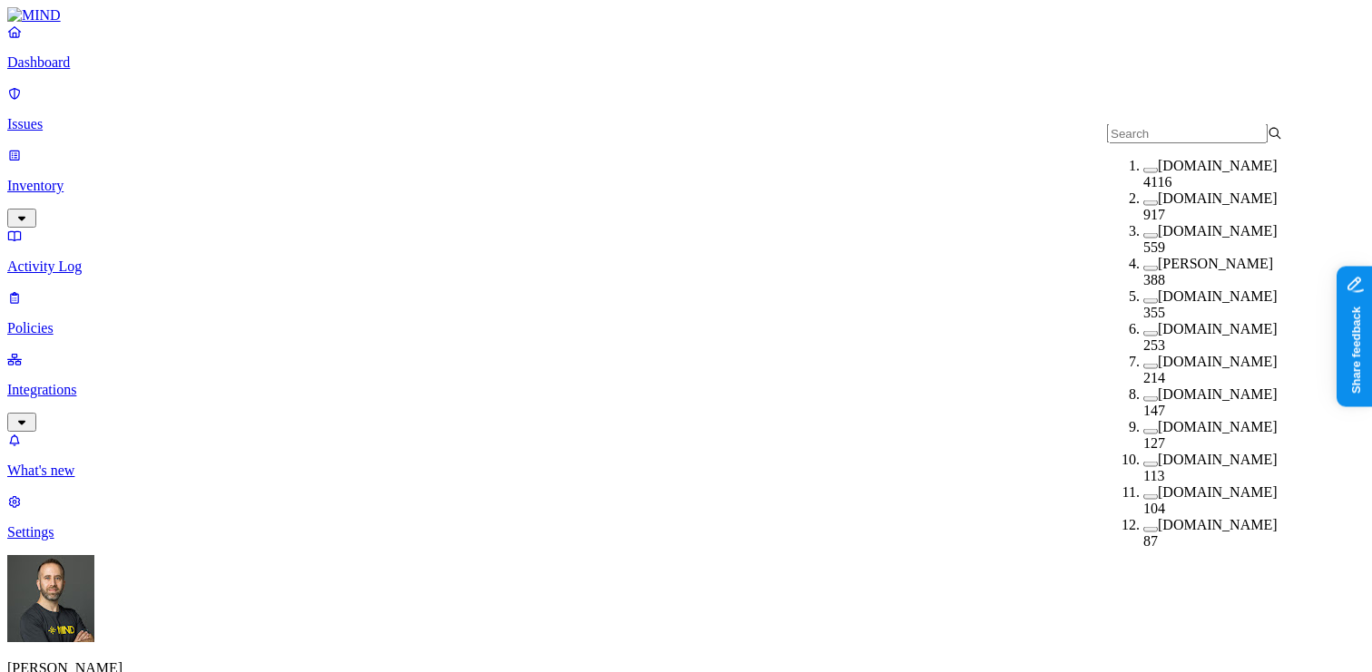
click at [1143, 173] on button "button" at bounding box center [1150, 170] width 15 height 5
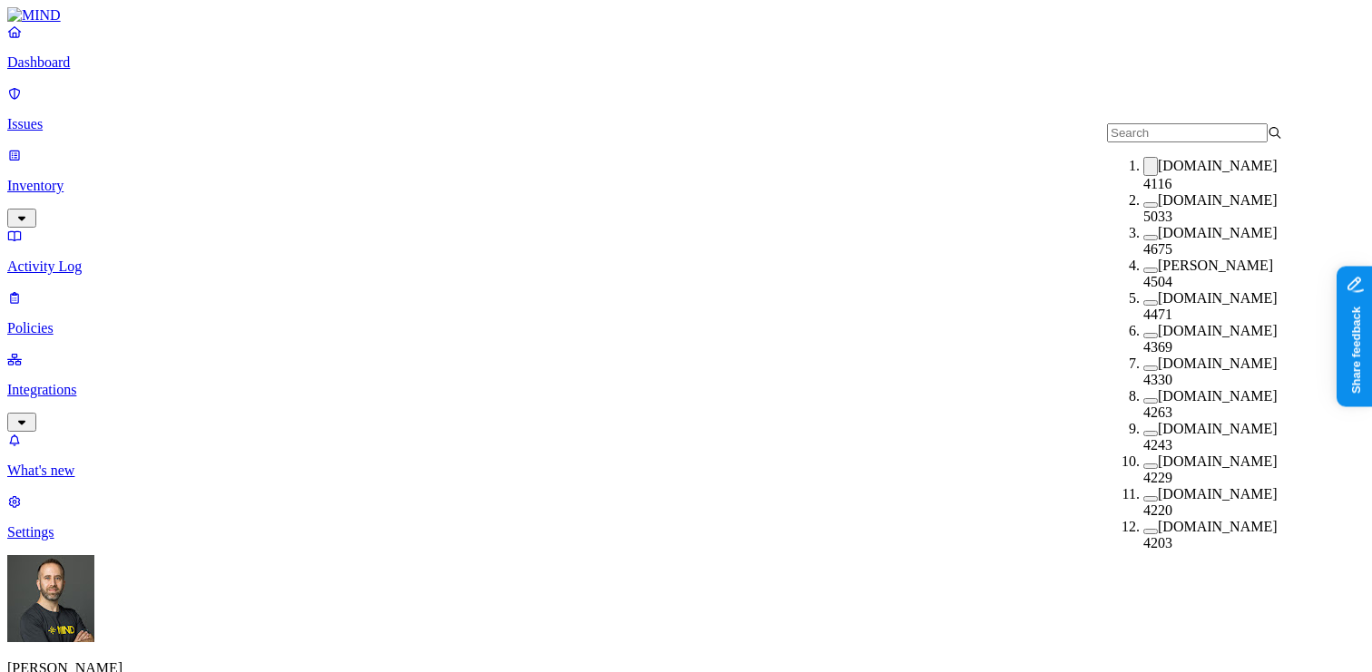
click at [1143, 176] on button "button" at bounding box center [1150, 166] width 15 height 19
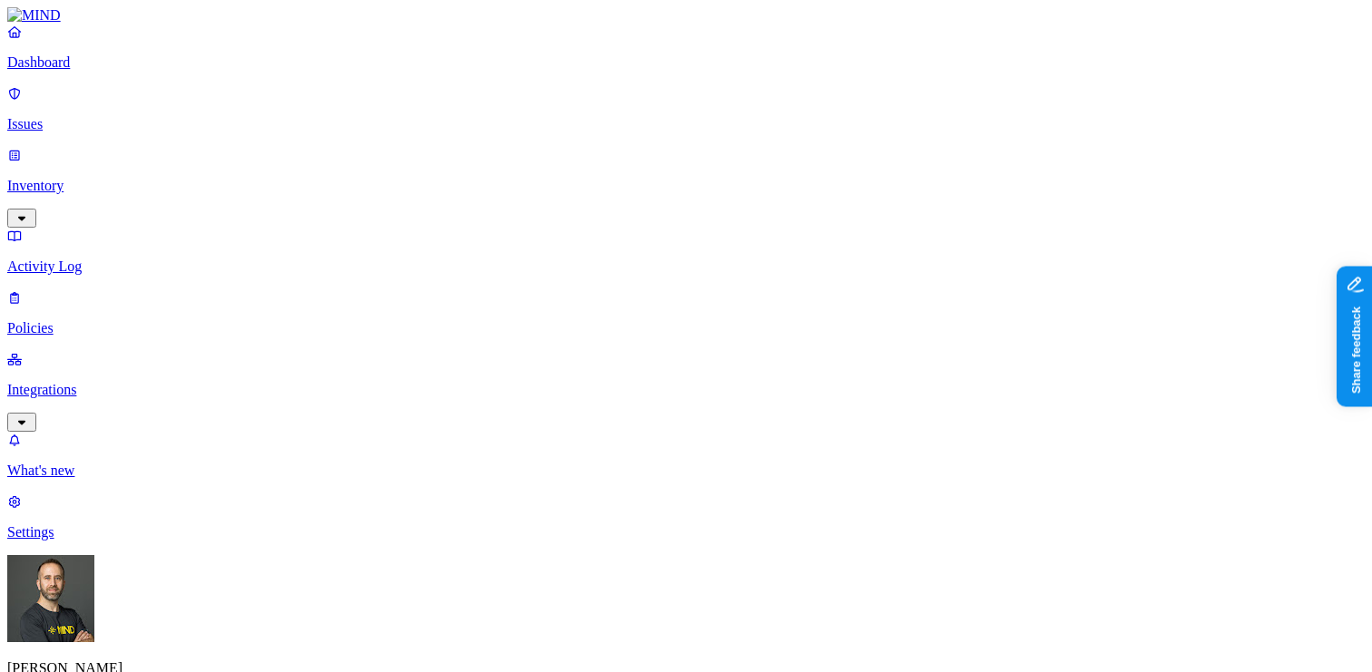
type input "gemi"
click at [1143, 173] on button "button" at bounding box center [1150, 170] width 15 height 5
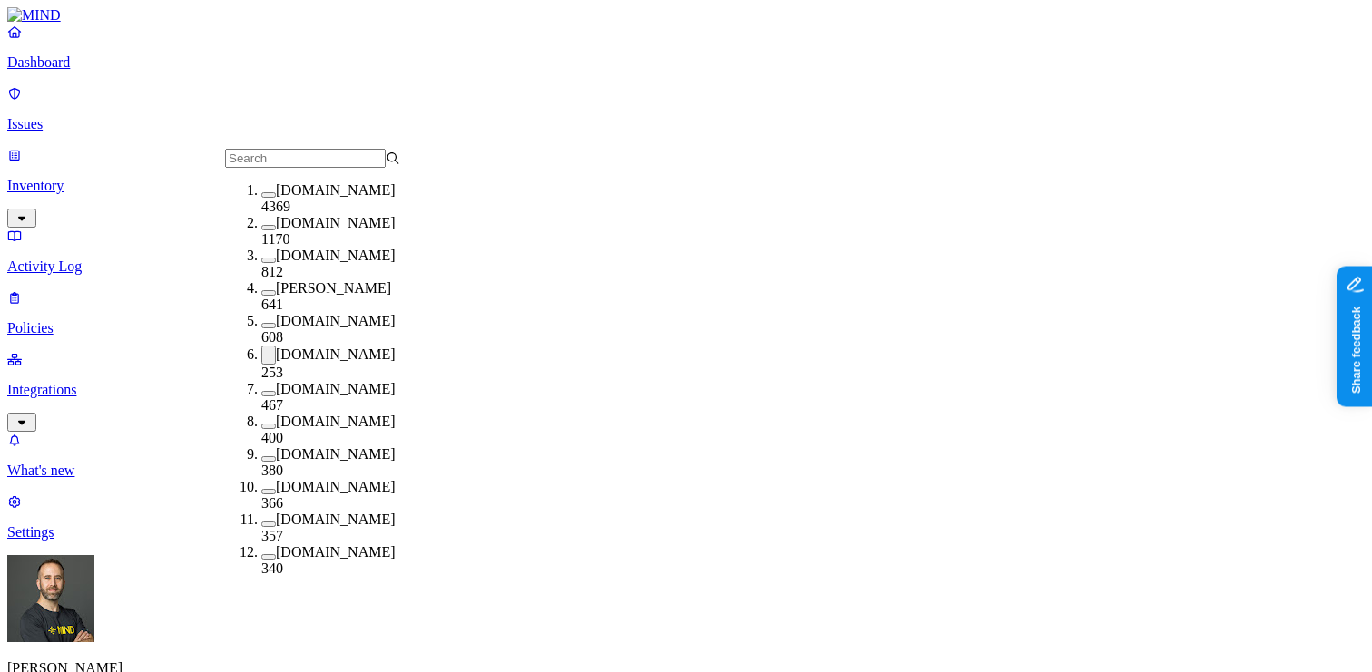
click at [261, 356] on button "button" at bounding box center [268, 355] width 15 height 19
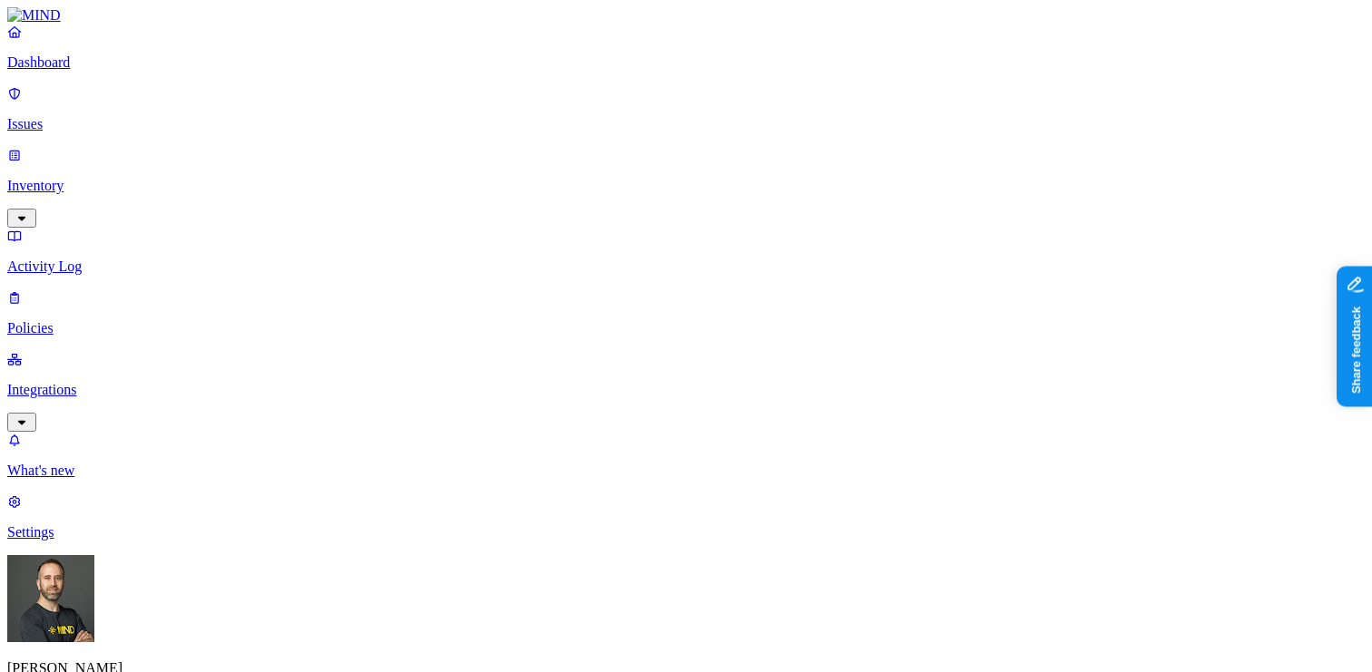
type input "notio"
click at [1143, 173] on button "button" at bounding box center [1150, 170] width 15 height 5
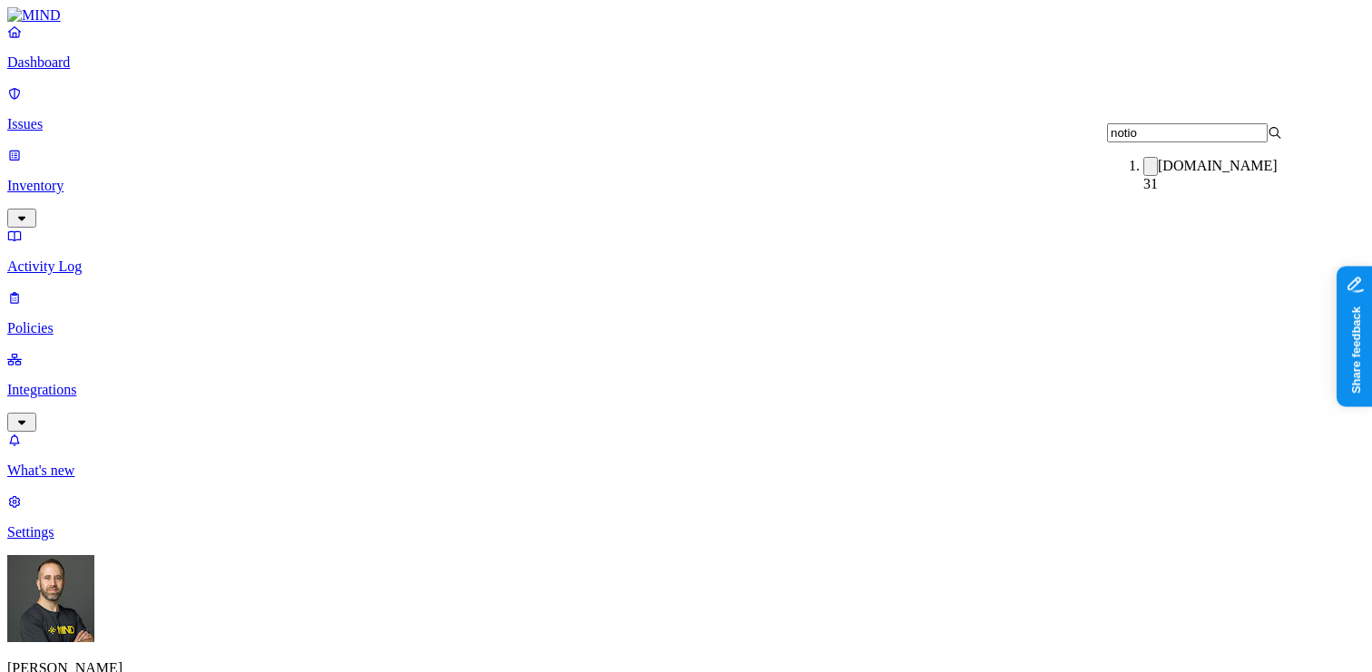
type input "notio"
click at [1143, 173] on button "button" at bounding box center [1150, 166] width 15 height 19
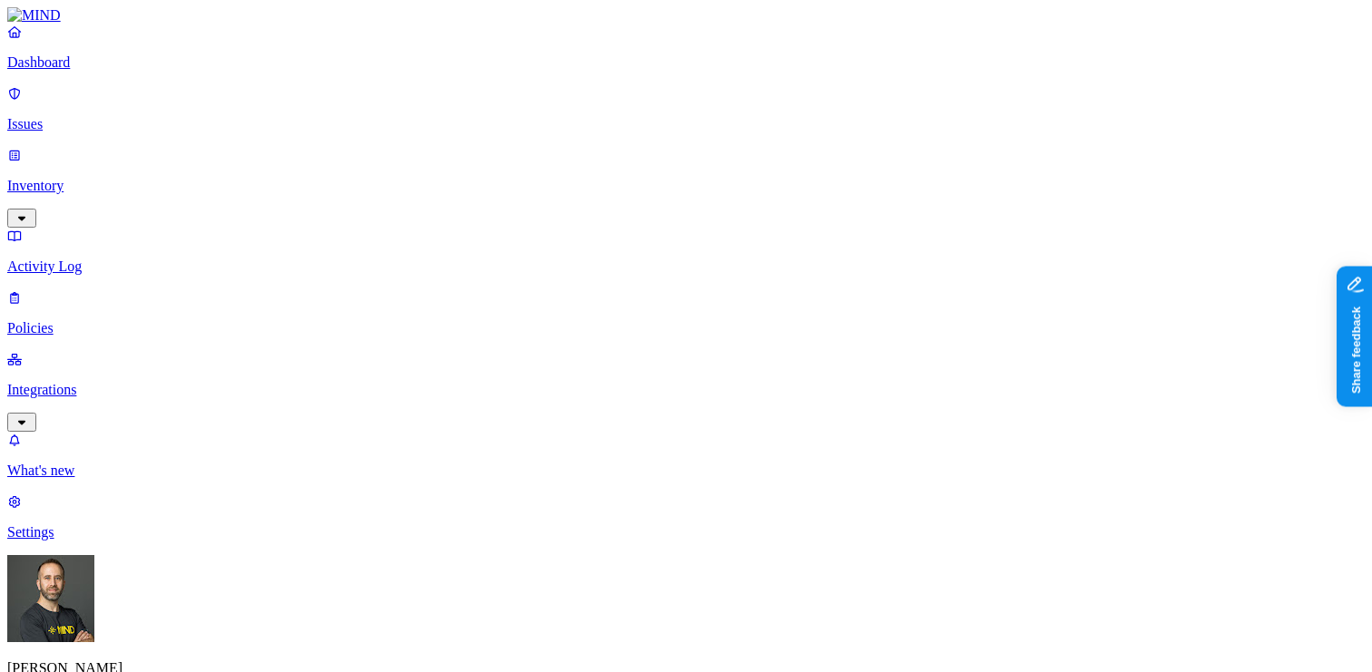
drag, startPoint x: 878, startPoint y: 147, endPoint x: 975, endPoint y: 150, distance: 97.1
drag, startPoint x: 975, startPoint y: 150, endPoint x: 987, endPoint y: 150, distance: 12.7
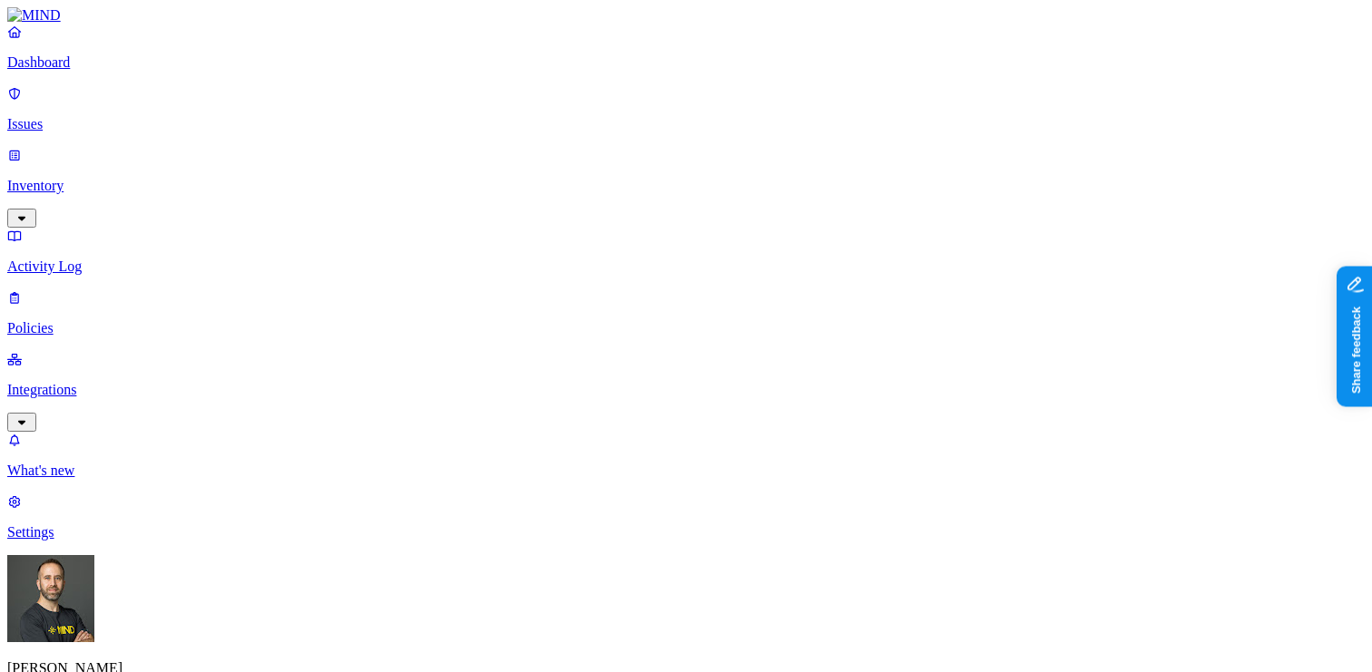
drag, startPoint x: 984, startPoint y: 143, endPoint x: 856, endPoint y: 149, distance: 128.1
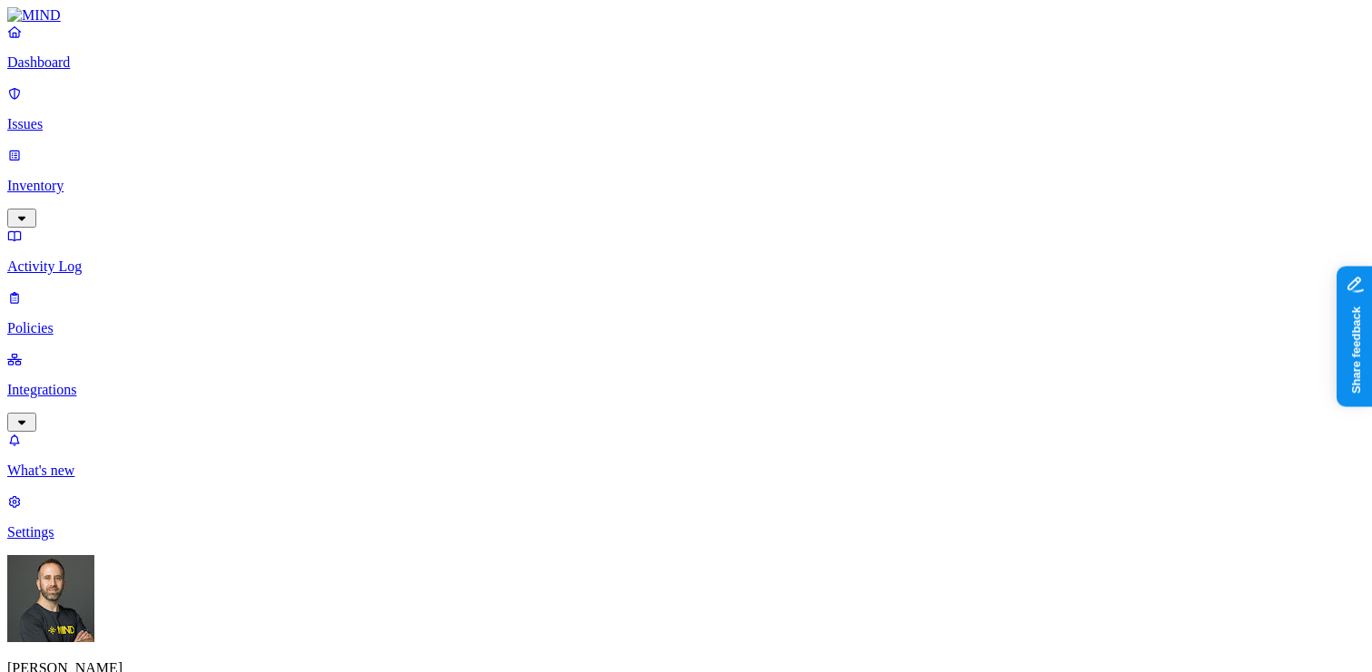
scroll to position [0, 94]
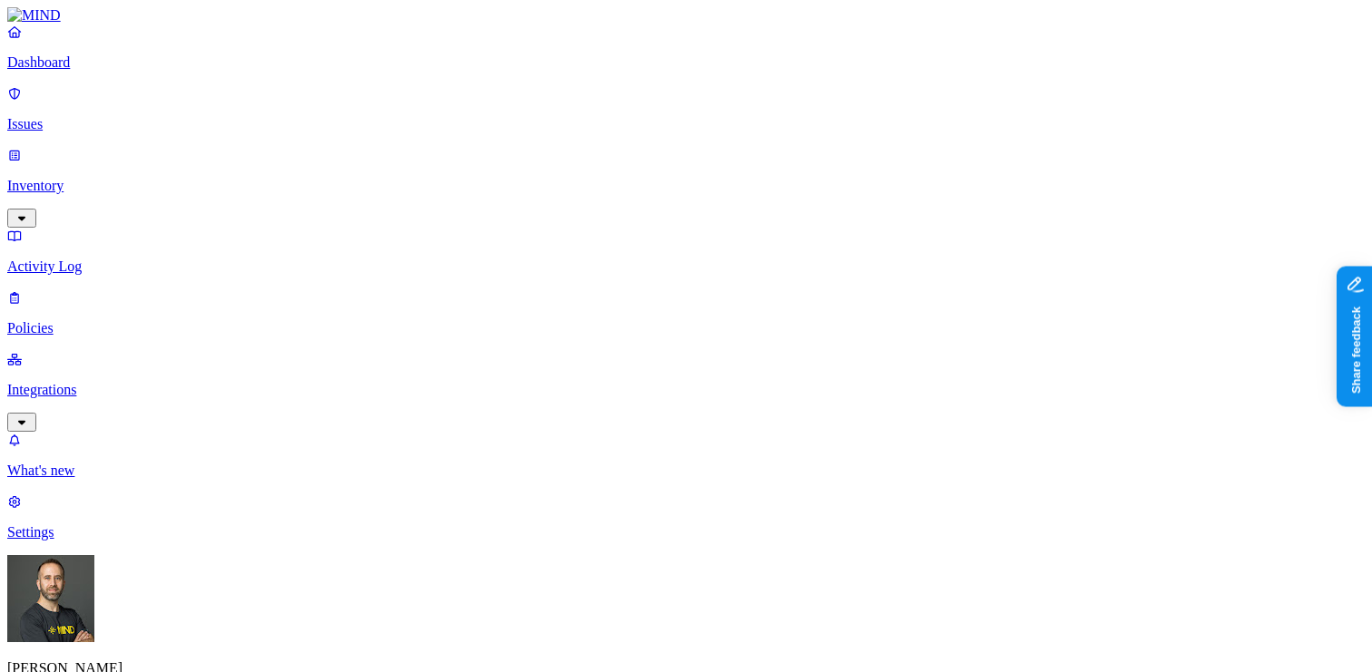
drag, startPoint x: 509, startPoint y: 138, endPoint x: 419, endPoint y: 146, distance: 90.2
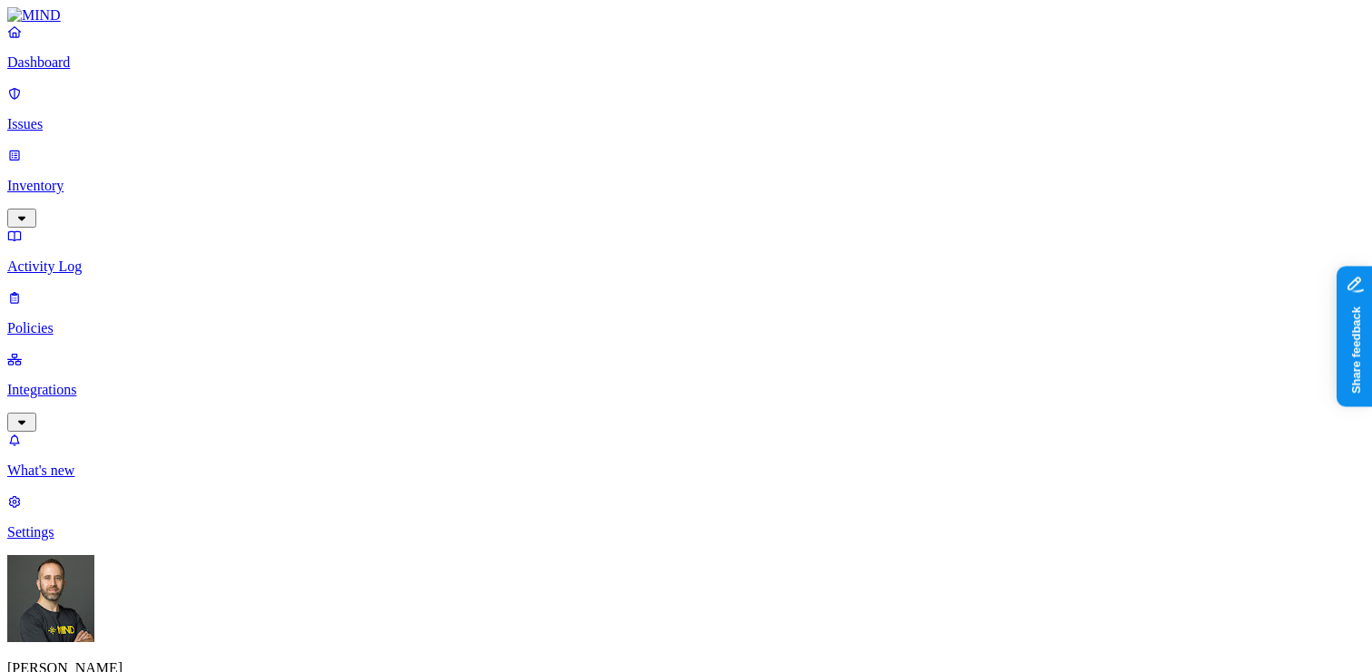
drag, startPoint x: 513, startPoint y: 146, endPoint x: 455, endPoint y: 154, distance: 58.6
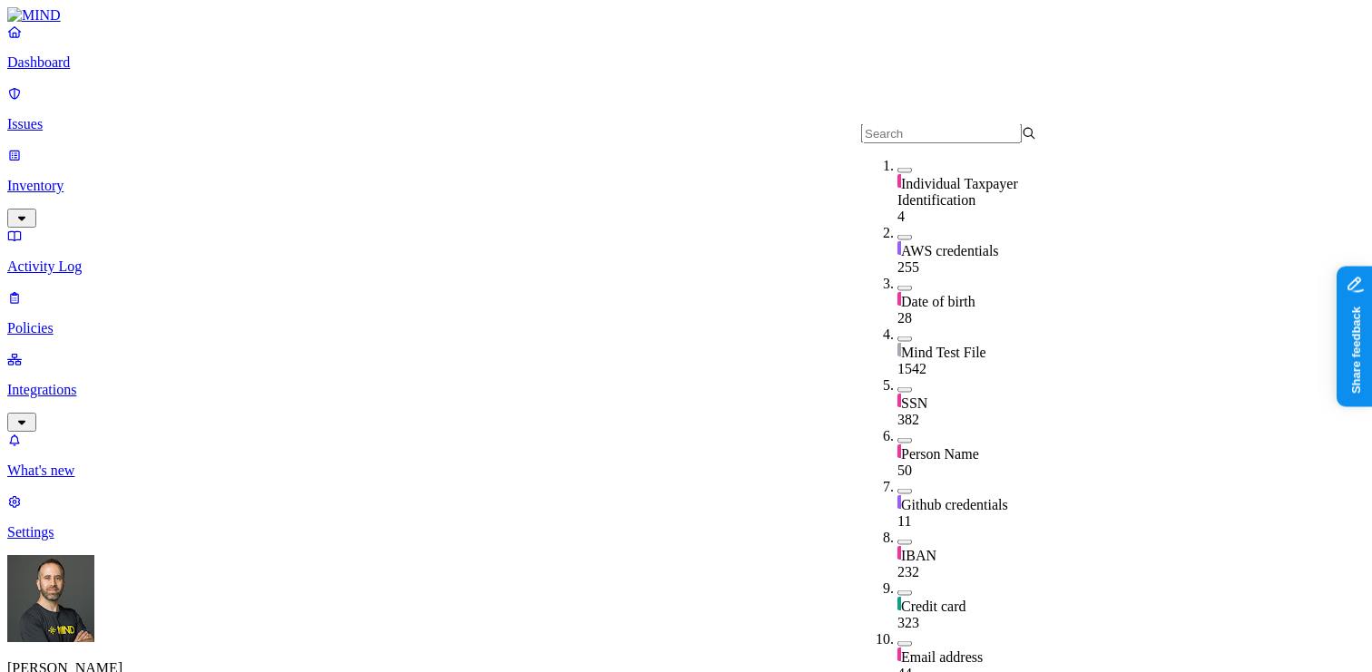
click at [897, 387] on button "button" at bounding box center [904, 389] width 15 height 5
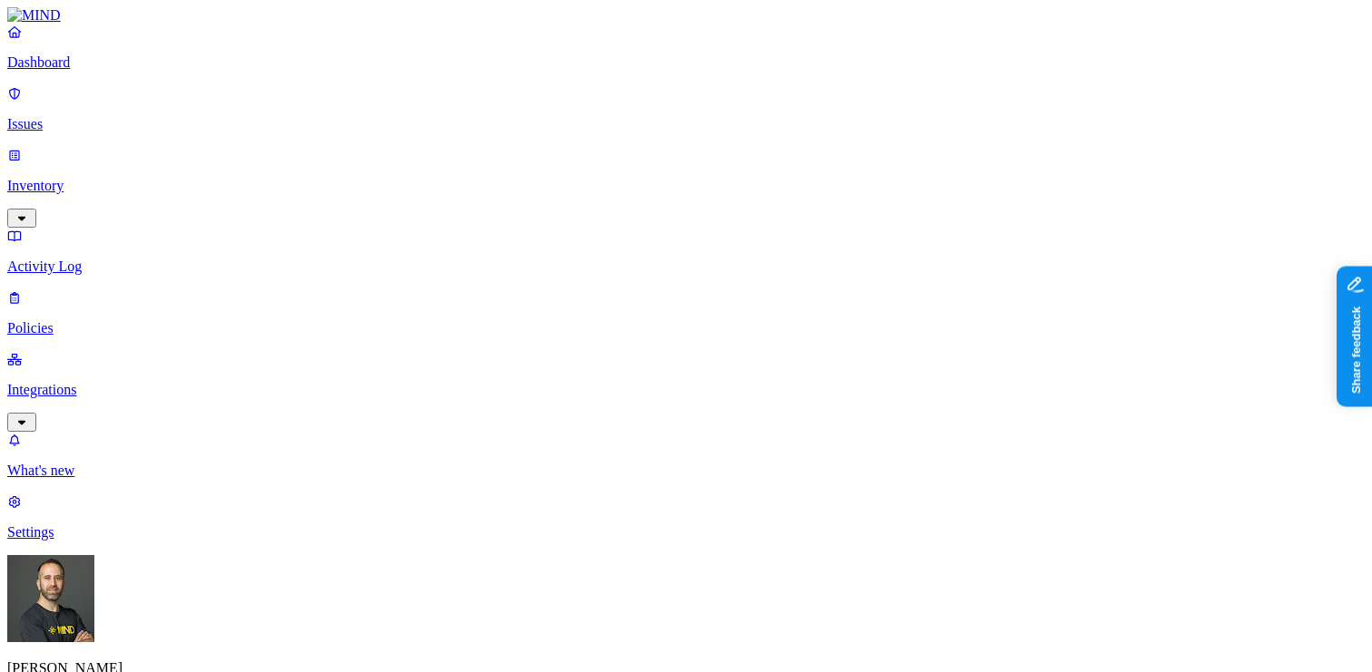
drag, startPoint x: 1015, startPoint y: 150, endPoint x: 1128, endPoint y: 146, distance: 113.5
drag, startPoint x: 1128, startPoint y: 146, endPoint x: 1221, endPoint y: 134, distance: 93.3
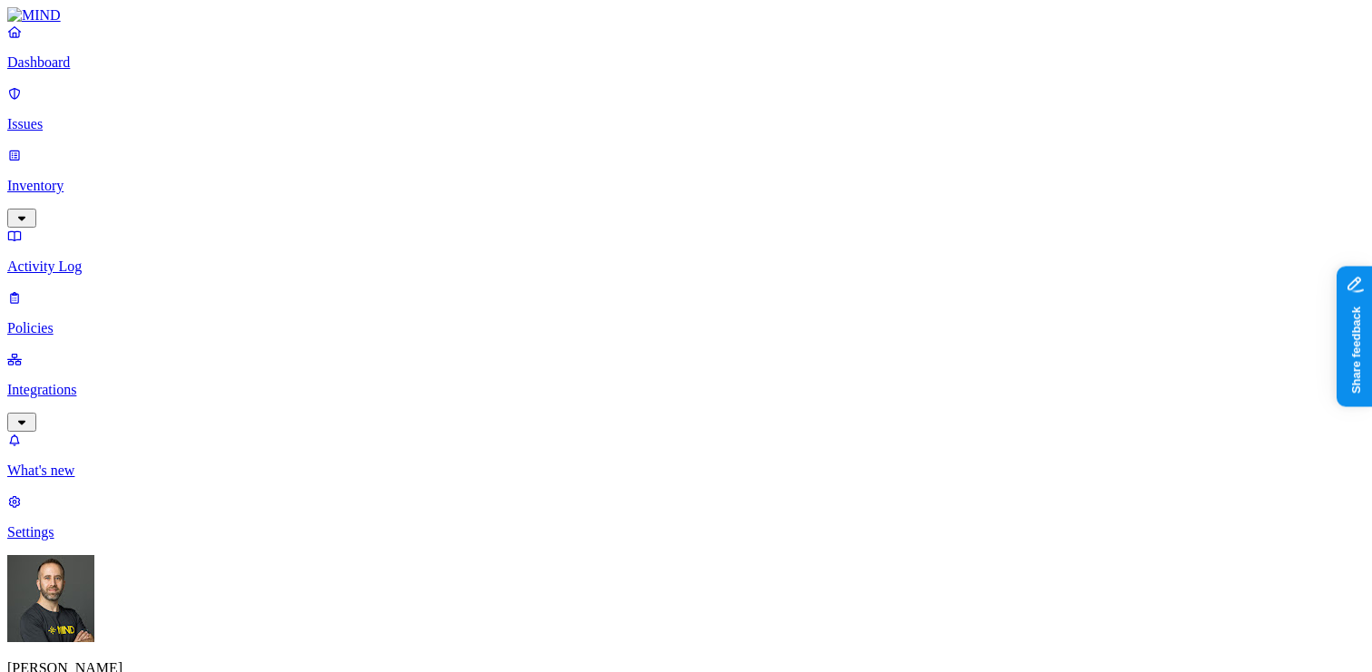
drag, startPoint x: 1221, startPoint y: 134, endPoint x: 1290, endPoint y: 127, distance: 70.3
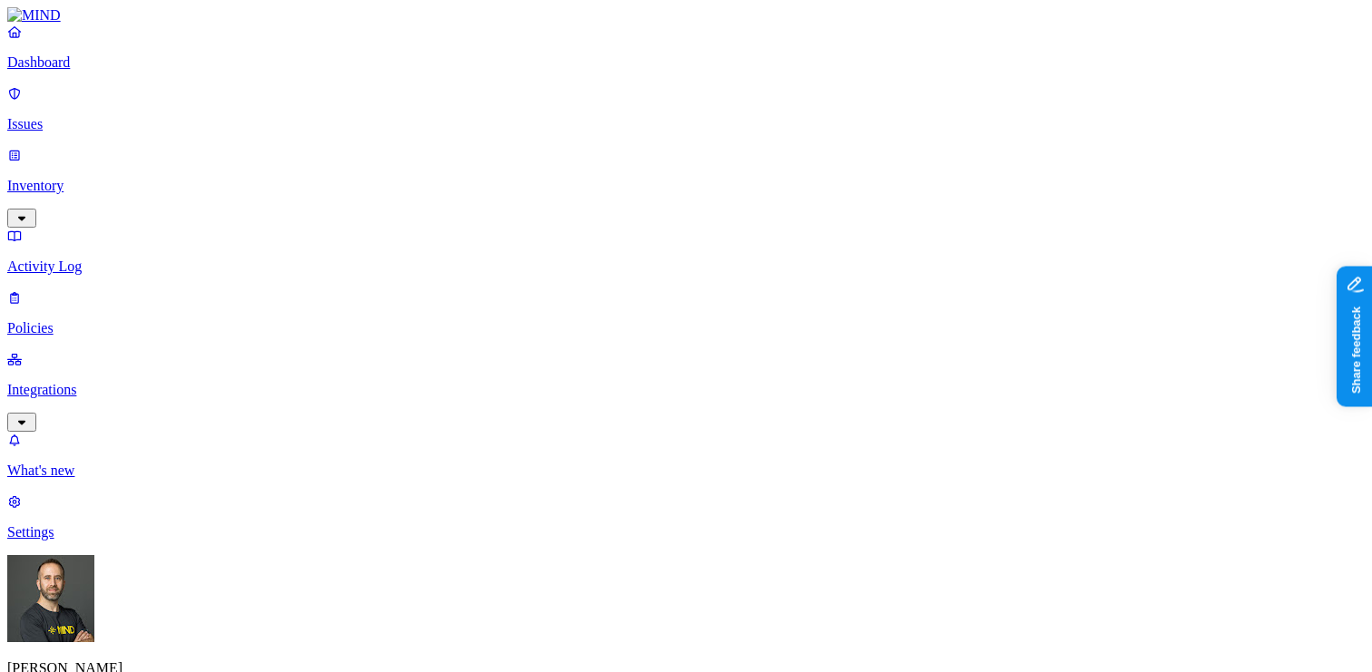
click at [983, 279] on button "button" at bounding box center [990, 281] width 15 height 5
click at [794, 216] on button "button" at bounding box center [801, 218] width 15 height 5
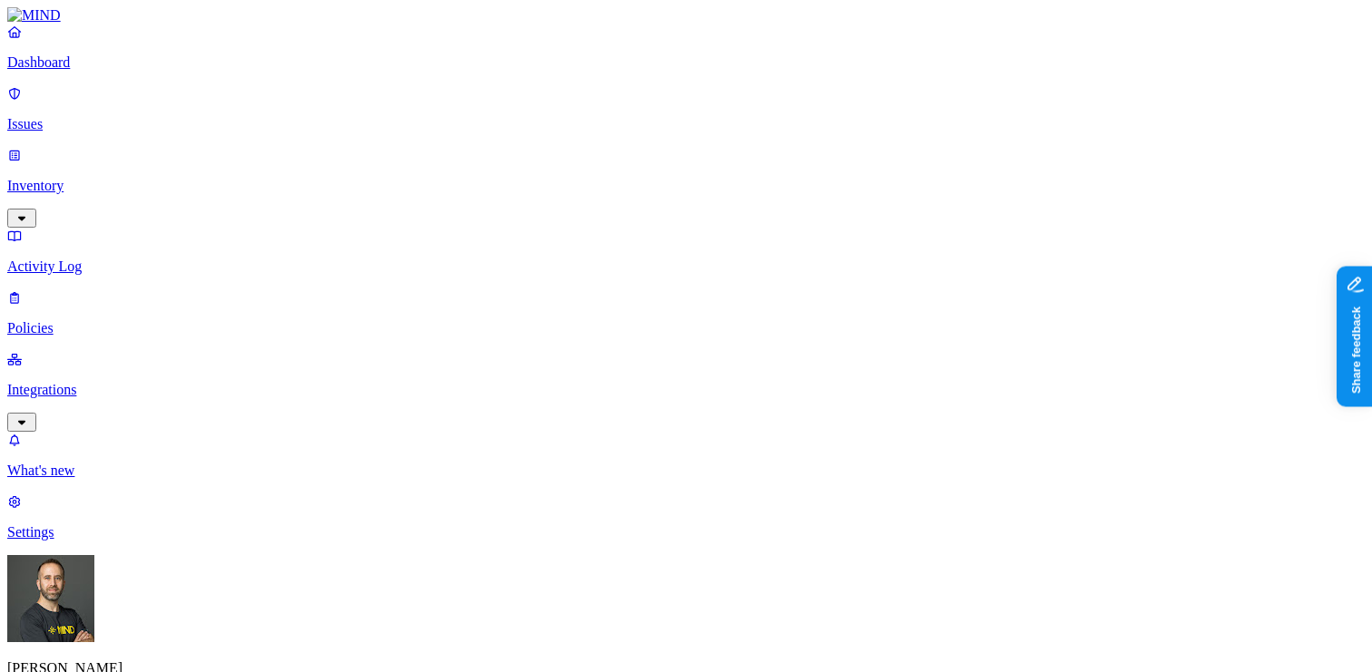
type input "AWS"
type input "passwords"
type input "password"
type input "ssn"
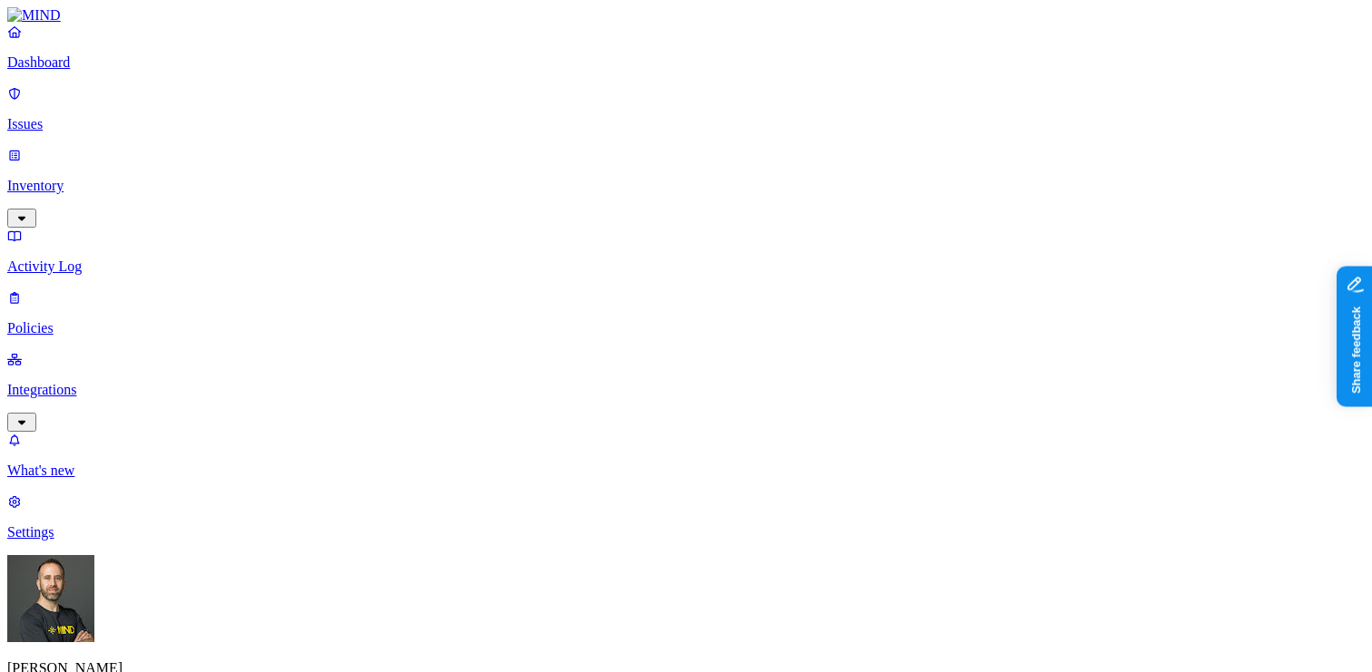
type input "public"
type input "google"
type input "salesforce"
type input "personal"
type input "[DOMAIN_NAME]"
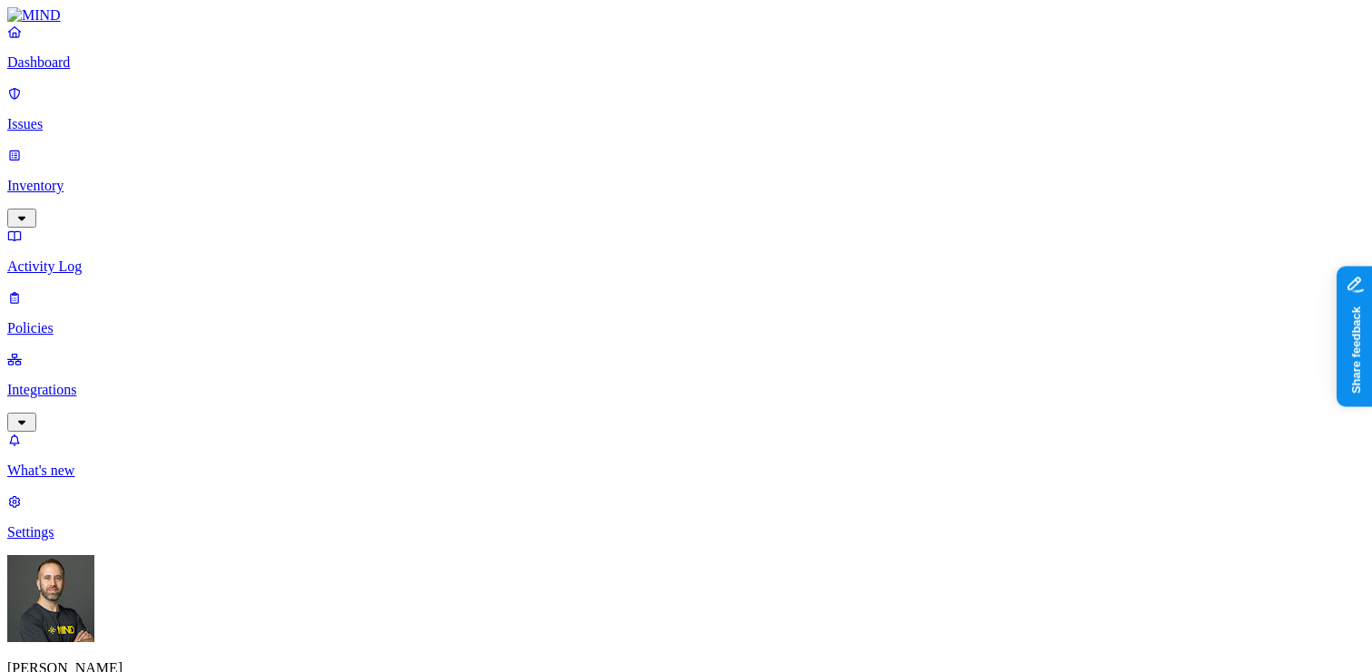
type input "hodb@"
click at [126, 71] on p "Dashboard" at bounding box center [686, 62] width 1358 height 16
